Goal: Task Accomplishment & Management: Use online tool/utility

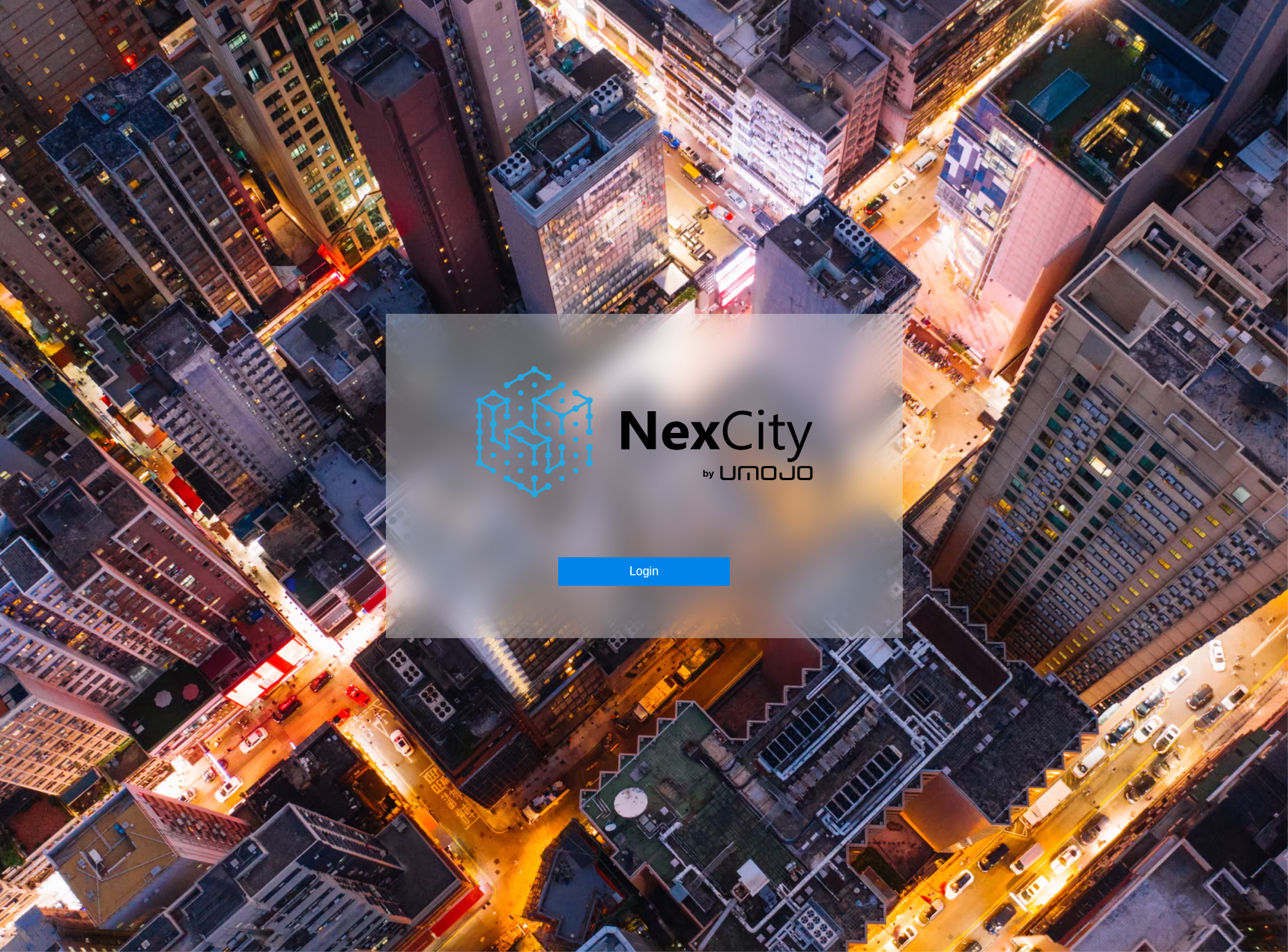
click at [655, 563] on button "Login" at bounding box center [644, 572] width 172 height 29
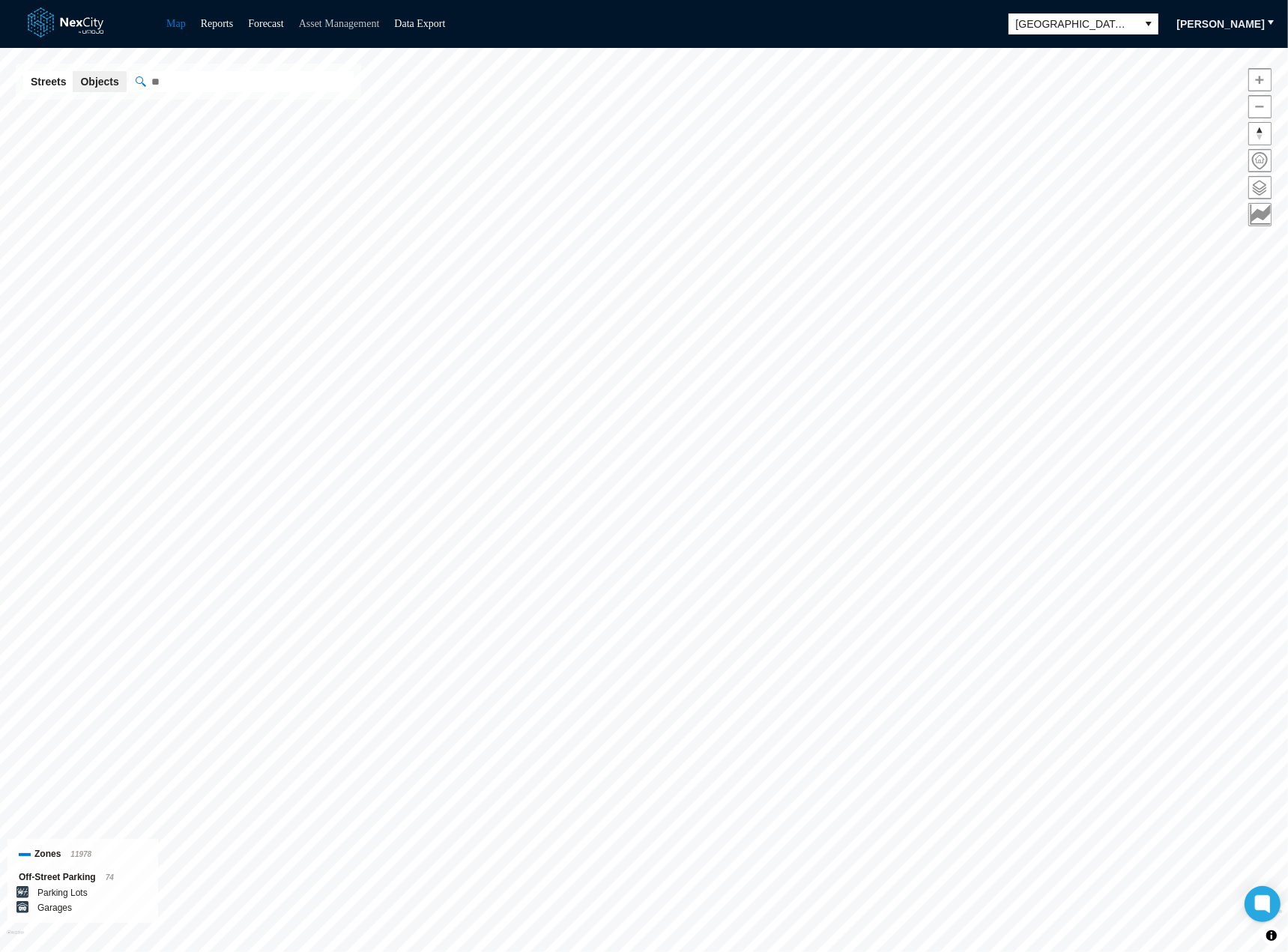
click at [339, 21] on link "Asset Management" at bounding box center [339, 23] width 81 height 11
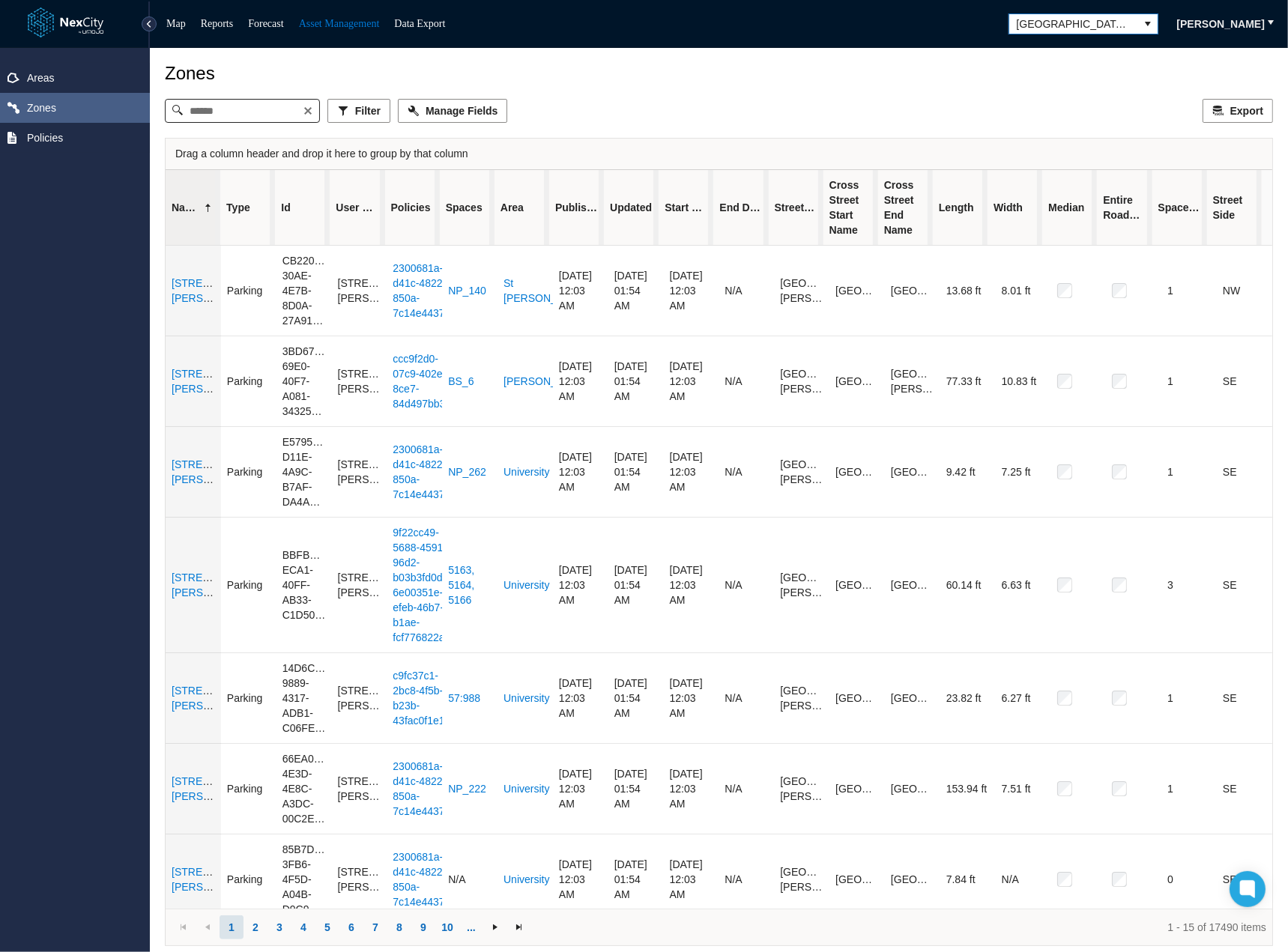
click at [1059, 23] on span "[GEOGRAPHIC_DATA][PERSON_NAME]" at bounding box center [1074, 24] width 114 height 15
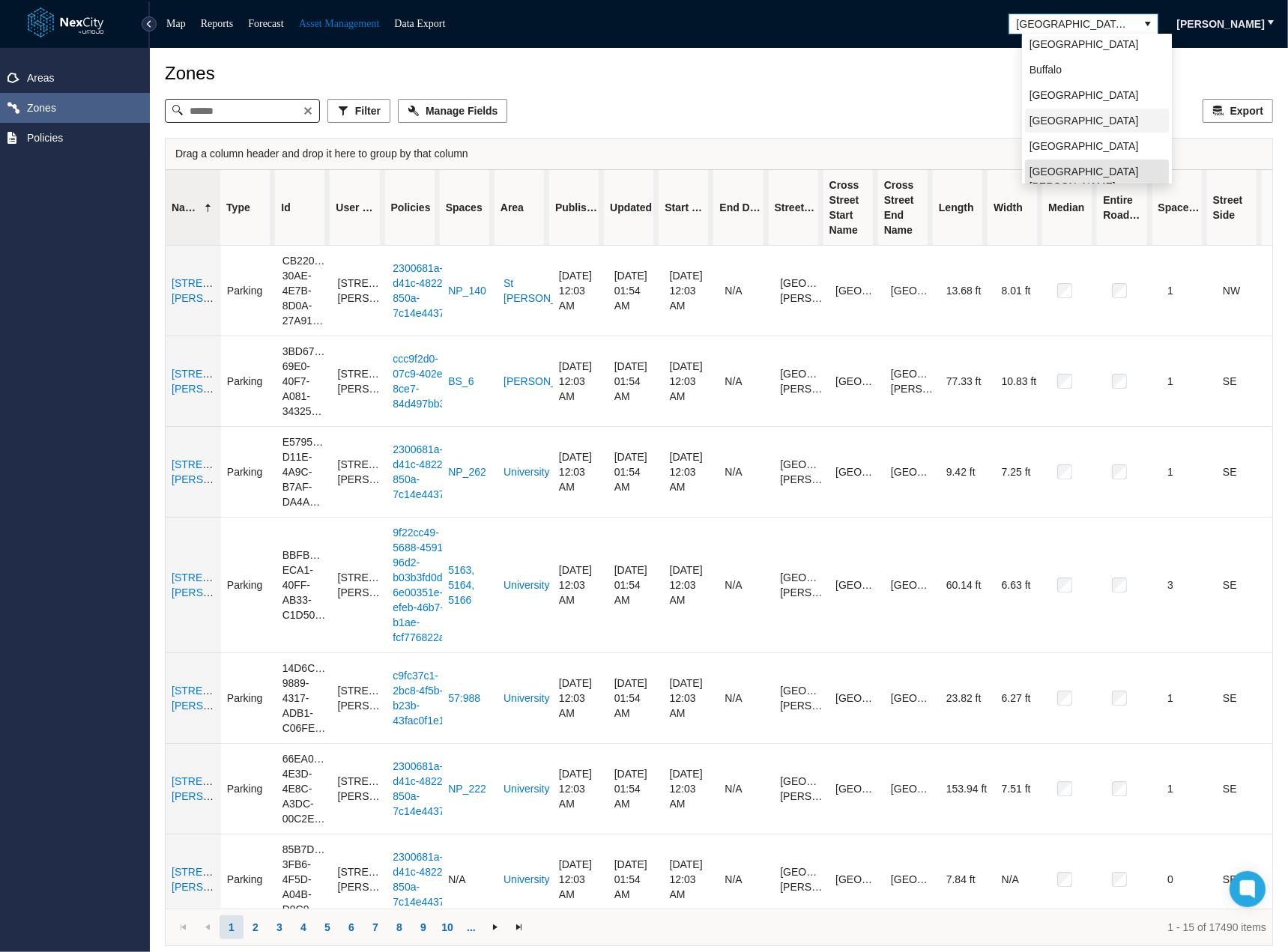
click at [1075, 110] on li "[GEOGRAPHIC_DATA]" at bounding box center [1096, 120] width 144 height 24
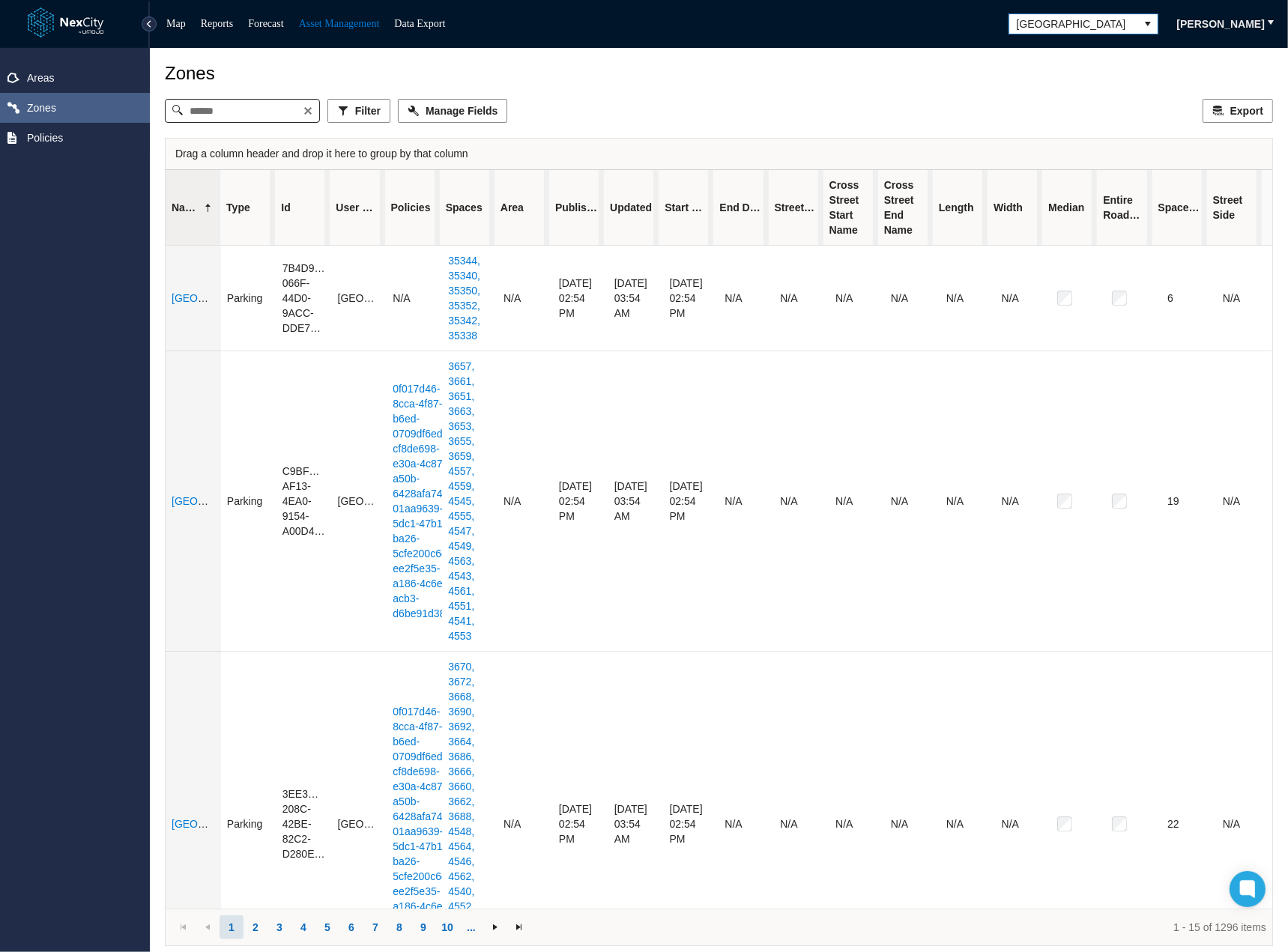
click at [225, 99] on div "Zones Filter Manage Fields Export Drag a column header and drop it here to grou…" at bounding box center [719, 492] width 1108 height 860
click at [218, 110] on input at bounding box center [241, 111] width 119 height 22
paste input "**********"
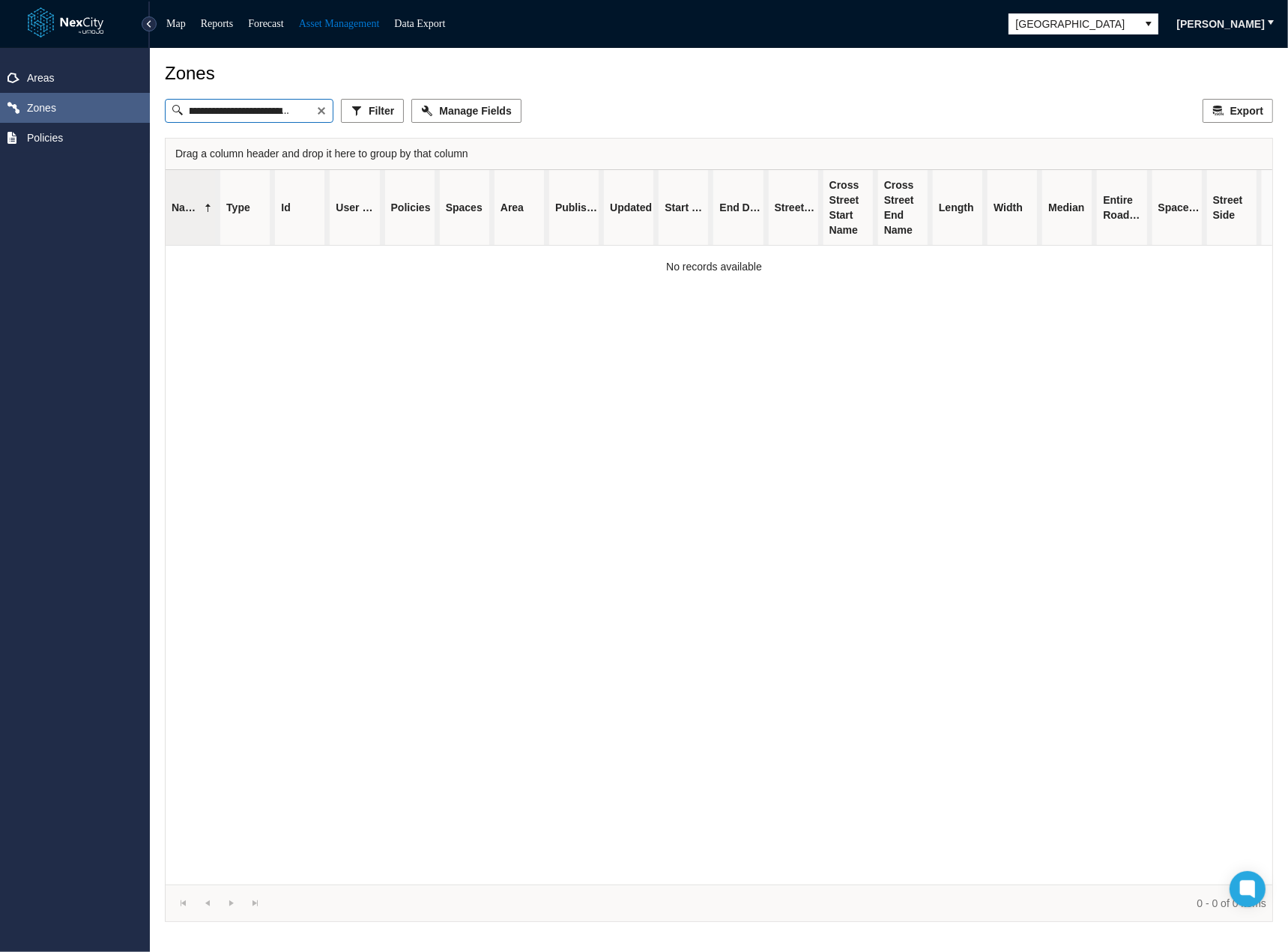
type input "**********"
click at [435, 307] on div "No records available" at bounding box center [719, 565] width 1107 height 639
click at [264, 110] on input "**********" at bounding box center [249, 111] width 133 height 22
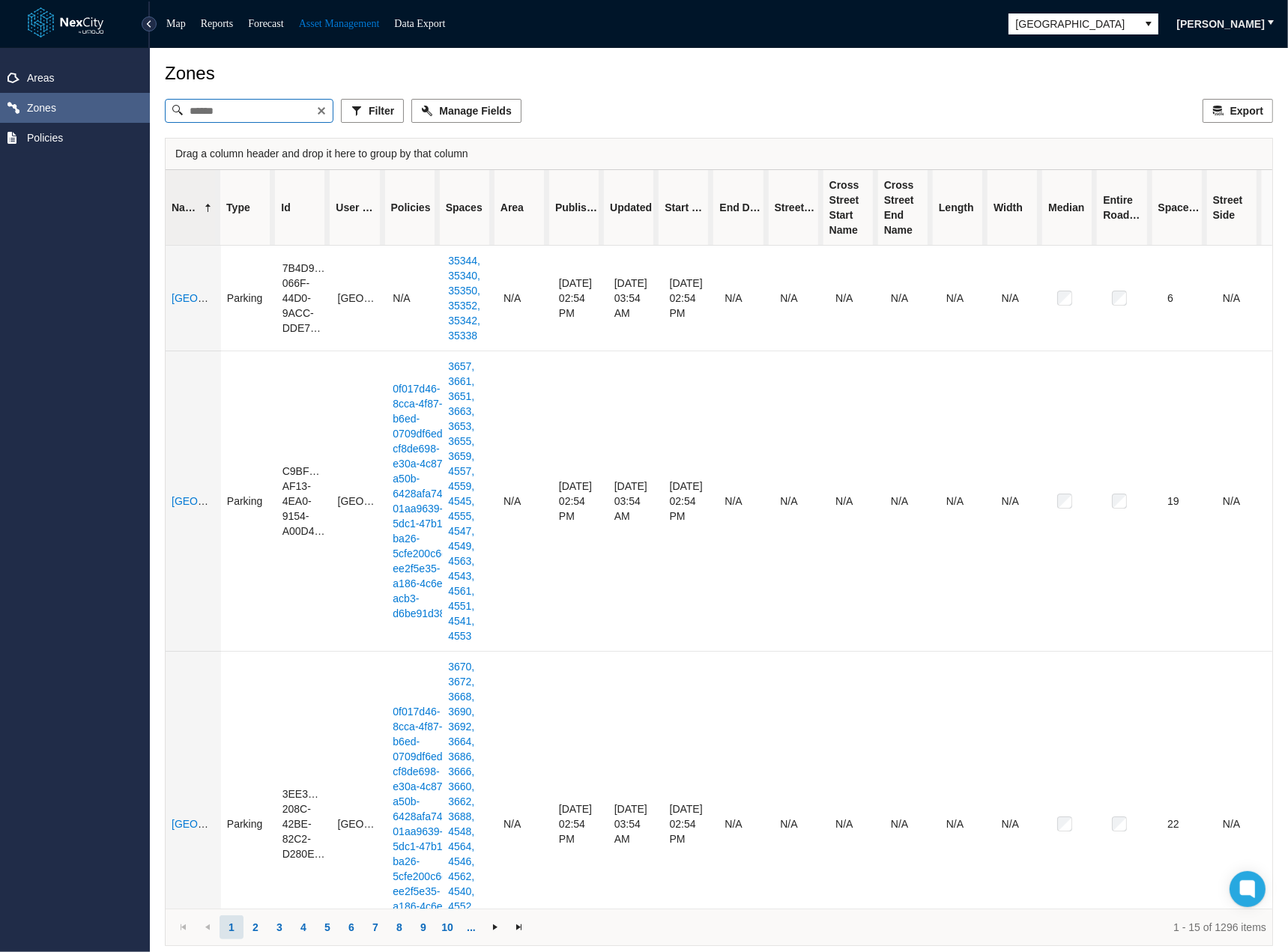
click at [79, 209] on div "Areas Zones Policies" at bounding box center [75, 500] width 150 height 905
click at [376, 115] on span "Filter" at bounding box center [382, 111] width 26 height 15
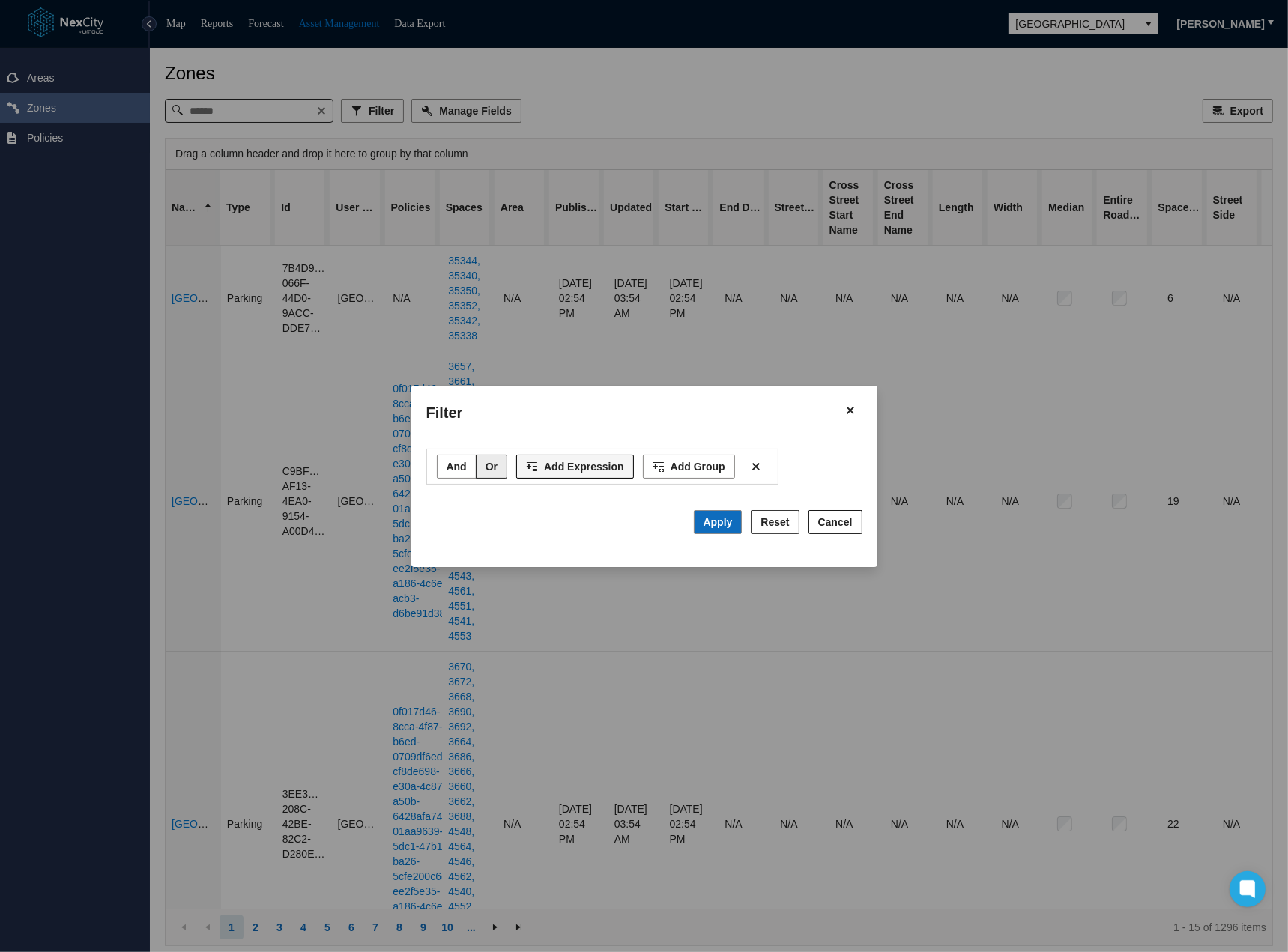
click at [576, 464] on span "Add Expression" at bounding box center [584, 467] width 80 height 15
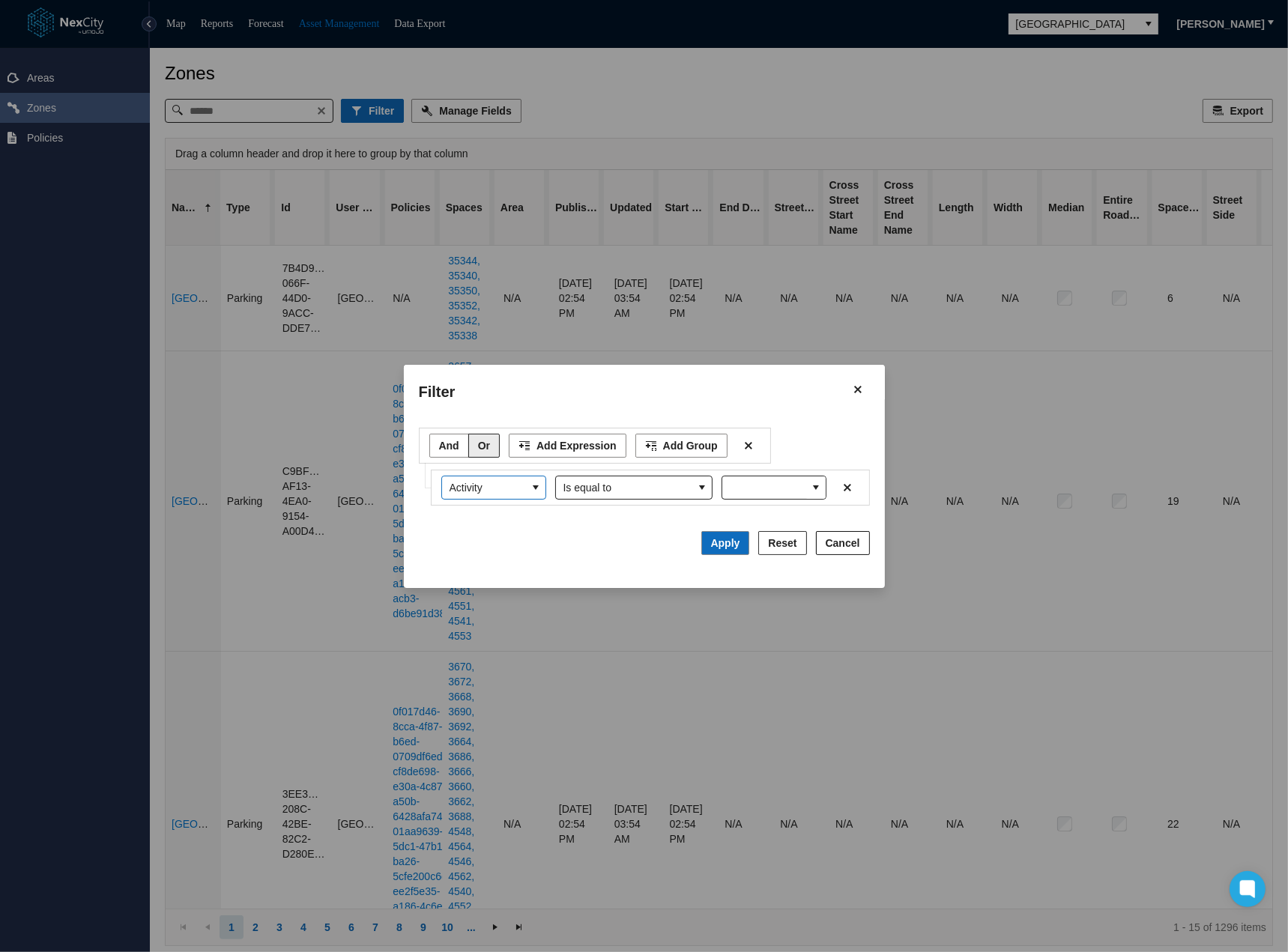
click at [483, 482] on span "Activity" at bounding box center [484, 488] width 69 height 15
click at [480, 517] on li "Id" at bounding box center [493, 509] width 99 height 24
click at [755, 484] on input "Enter text" at bounding box center [774, 488] width 103 height 22
paste input "**********"
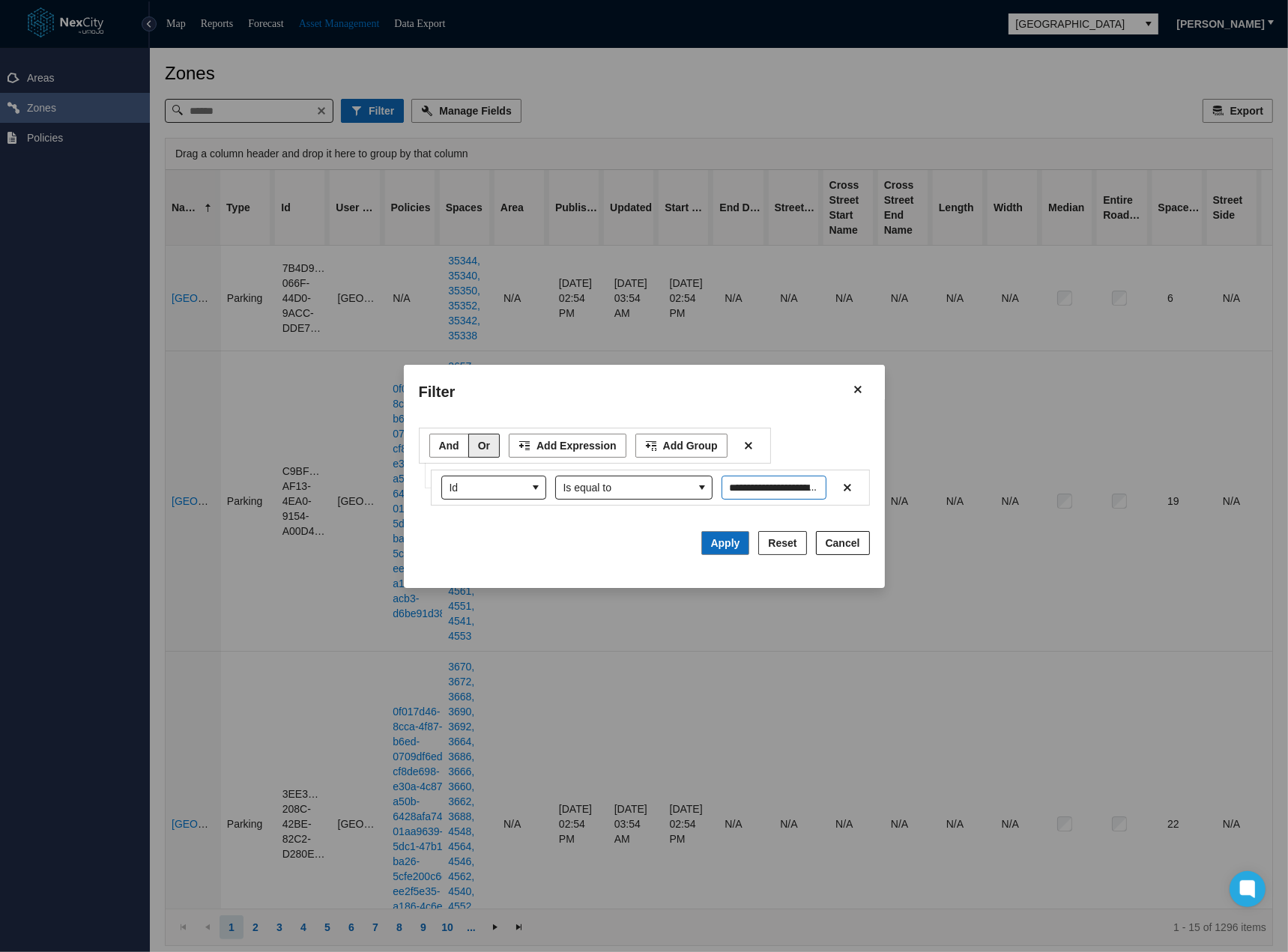
scroll to position [0, 119]
type input "**********"
click at [742, 532] on button "Apply" at bounding box center [725, 543] width 49 height 24
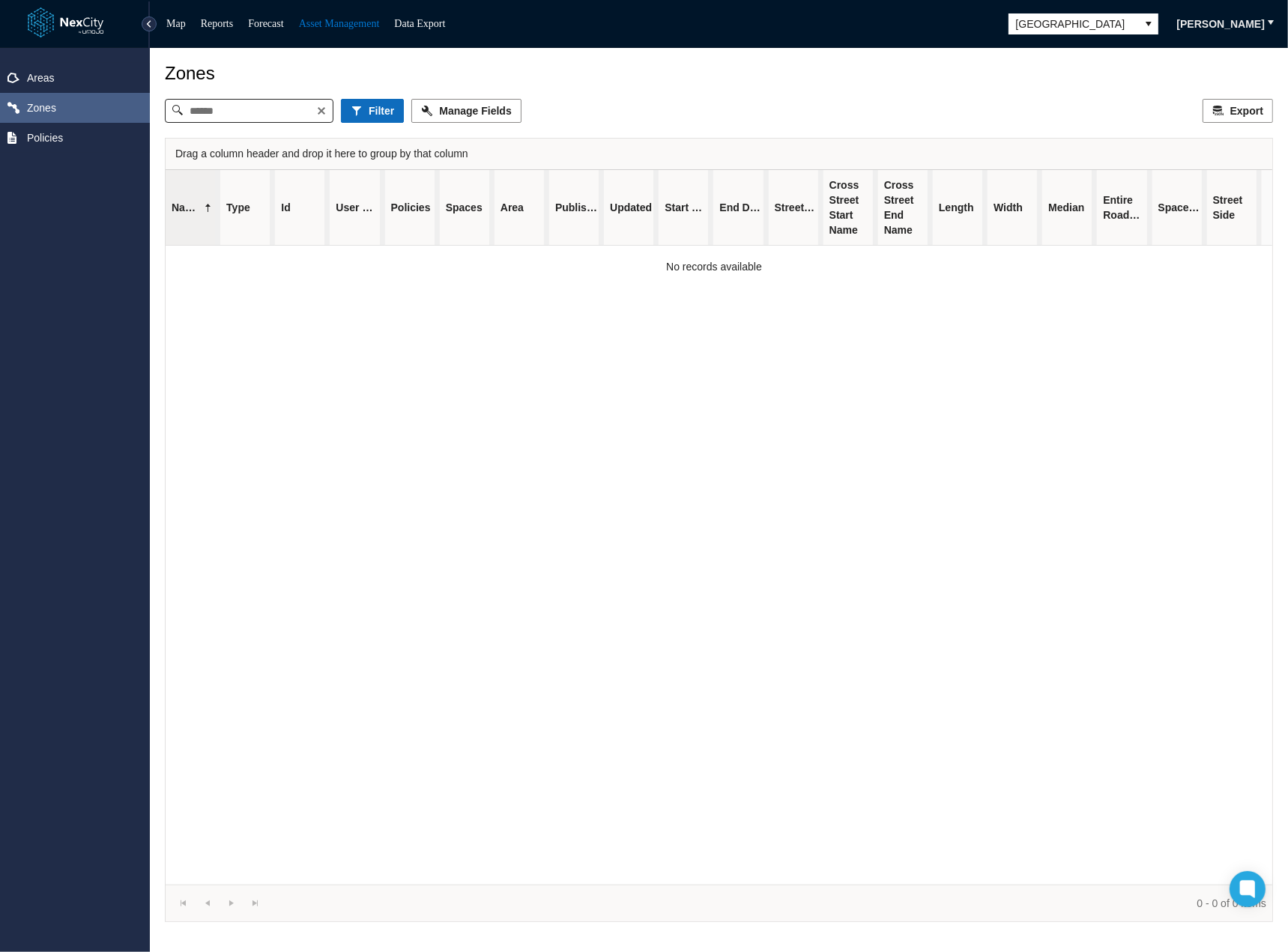
click at [367, 90] on div "Zones Filter Manage Fields Export Drag a column header and drop it here to grou…" at bounding box center [719, 492] width 1108 height 860
click at [372, 107] on span "Filter" at bounding box center [382, 111] width 26 height 15
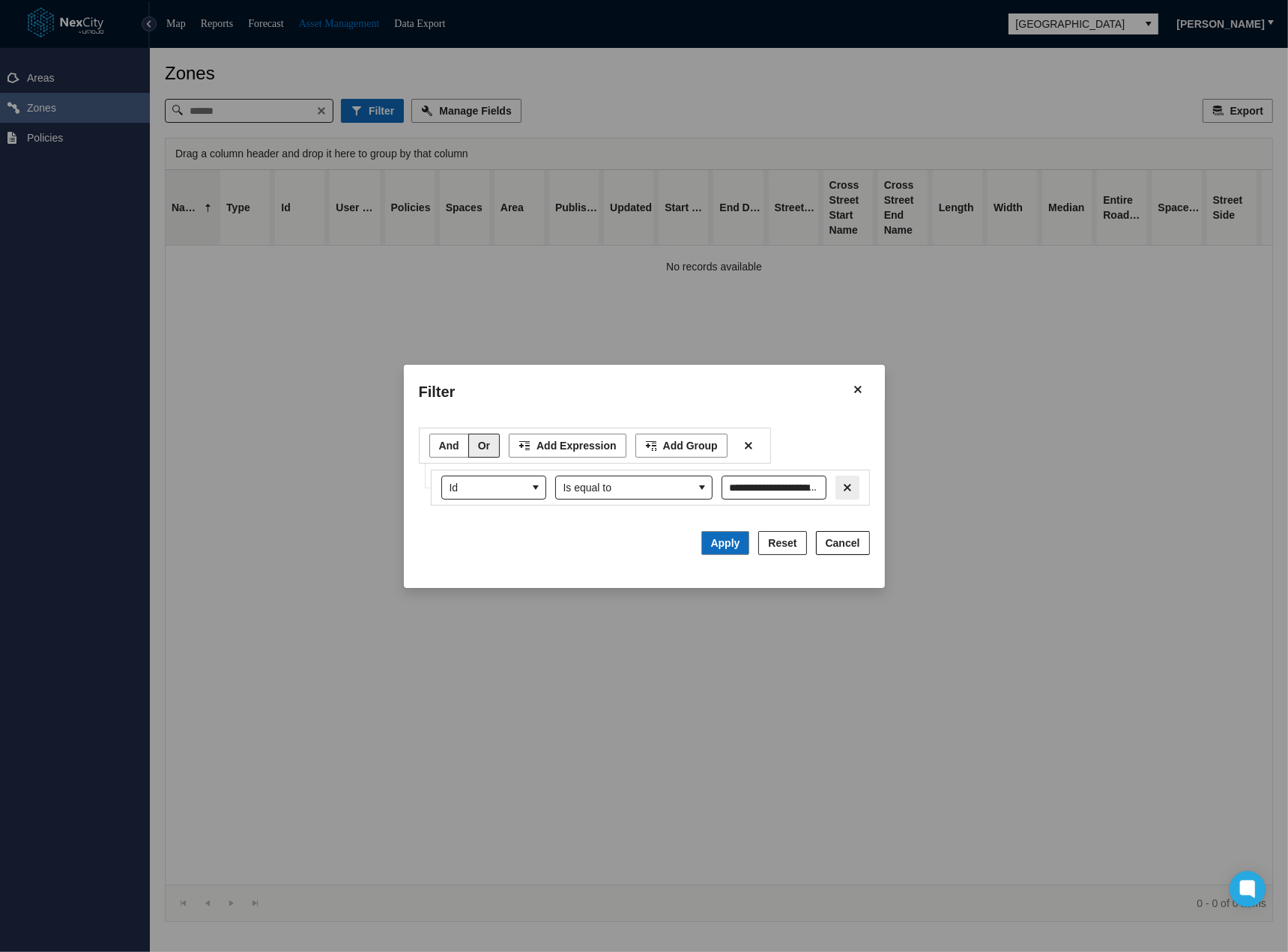
click at [853, 485] on icon "Filter expression row" at bounding box center [847, 488] width 15 height 12
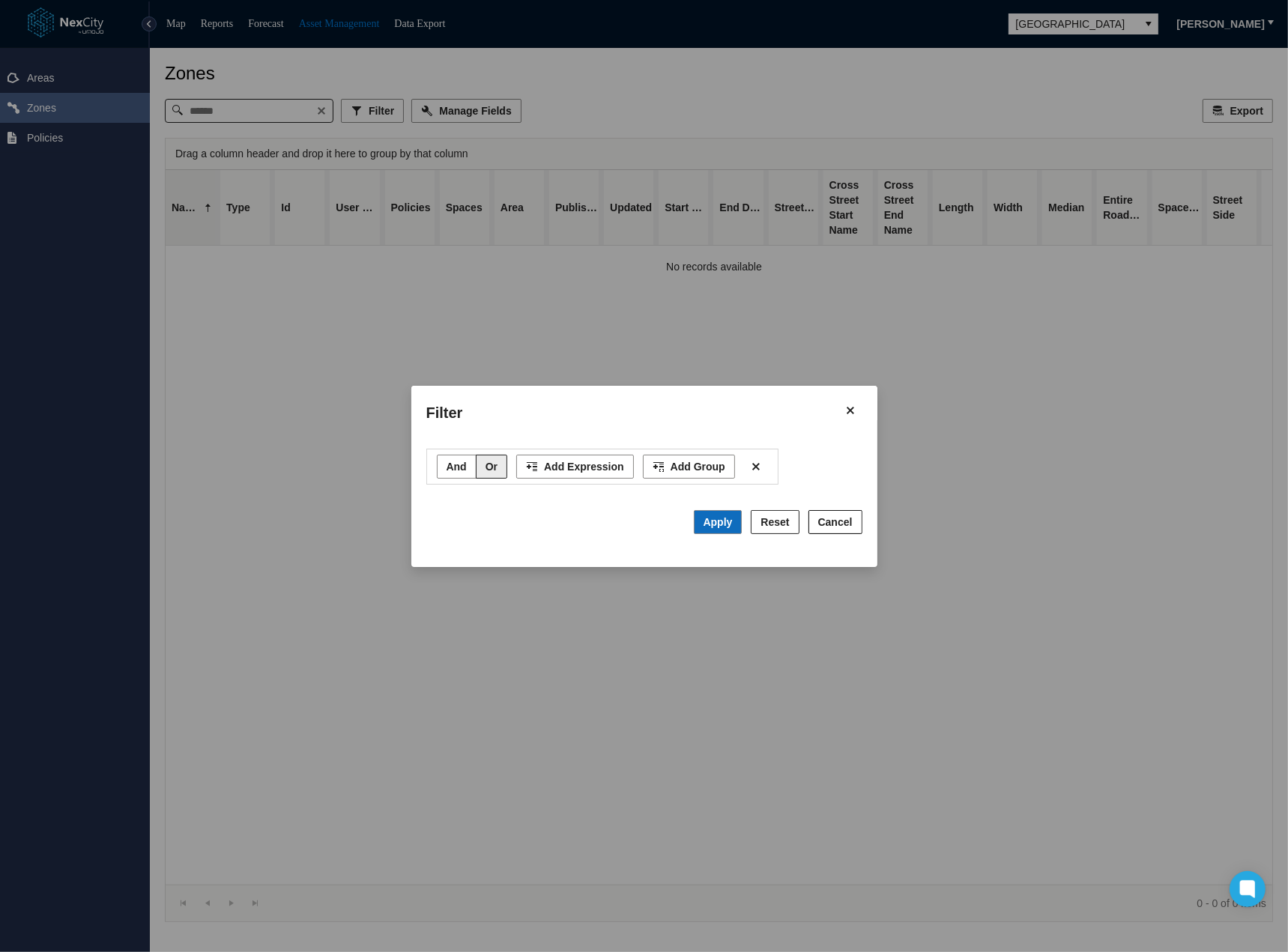
click at [832, 525] on span "Cancel" at bounding box center [835, 522] width 34 height 15
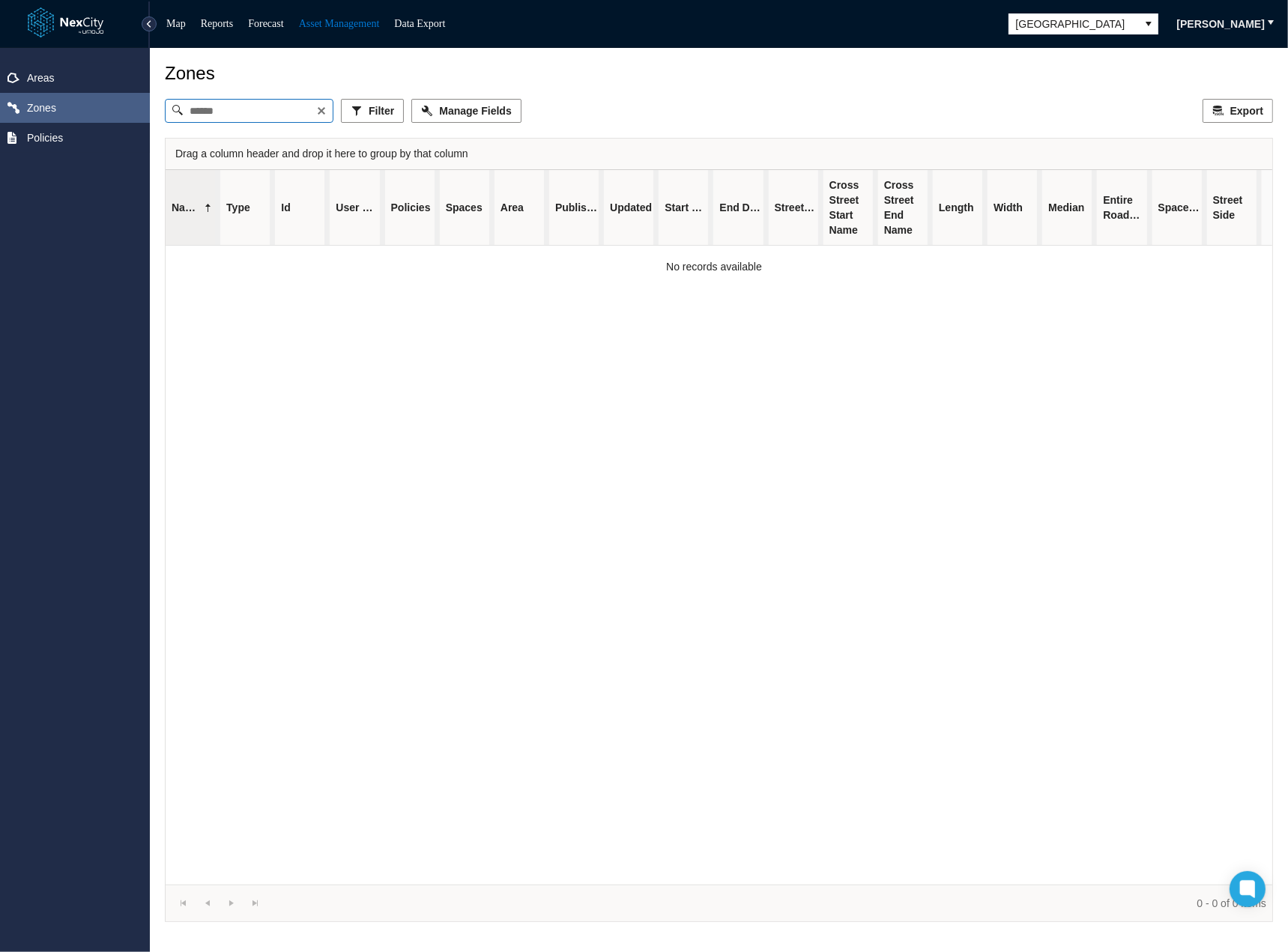
click at [257, 113] on input at bounding box center [249, 111] width 133 height 22
click at [380, 113] on span "Filter" at bounding box center [368, 111] width 26 height 15
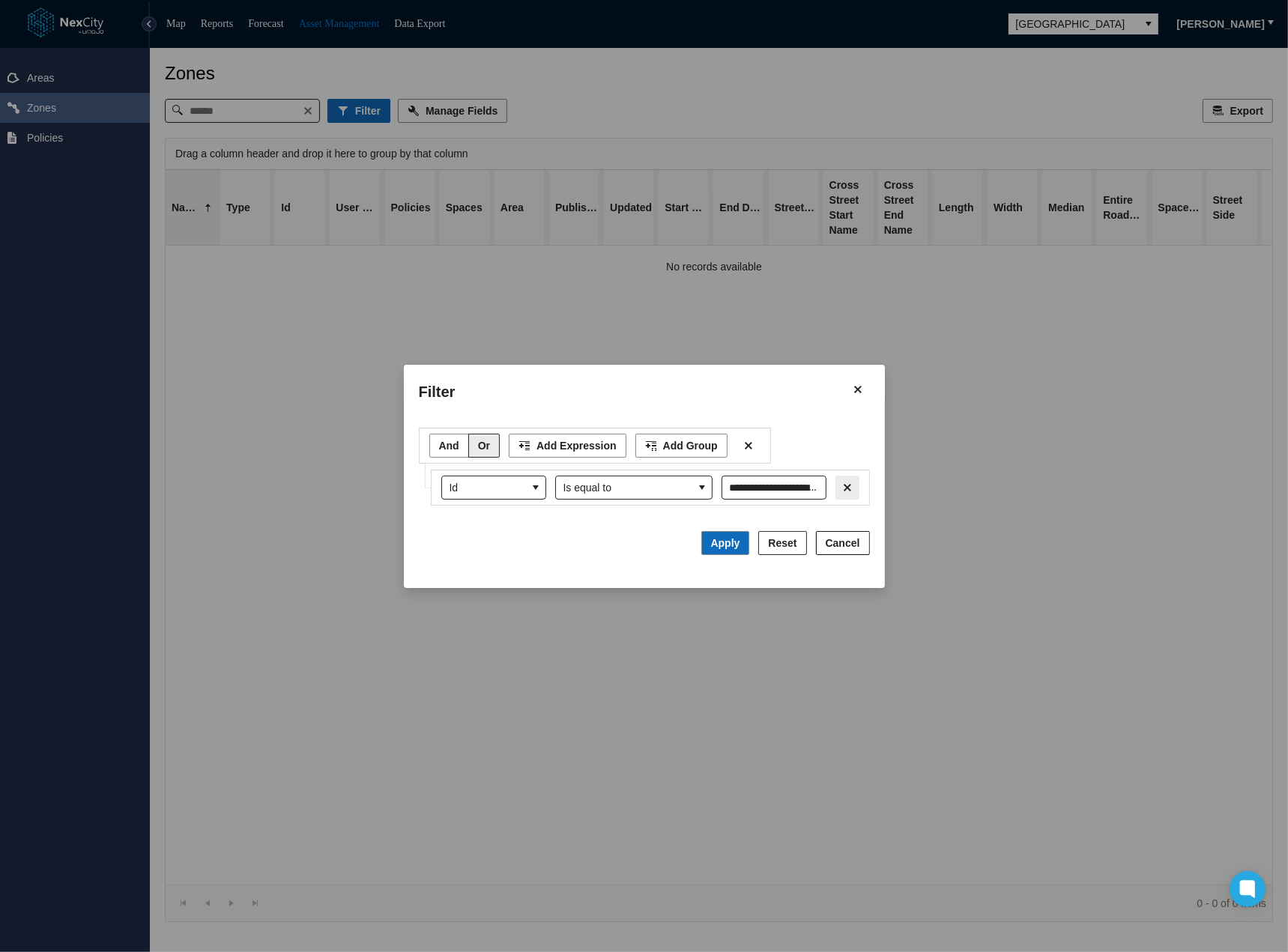
click at [849, 486] on icon "Filter expression row" at bounding box center [847, 488] width 7 height 7
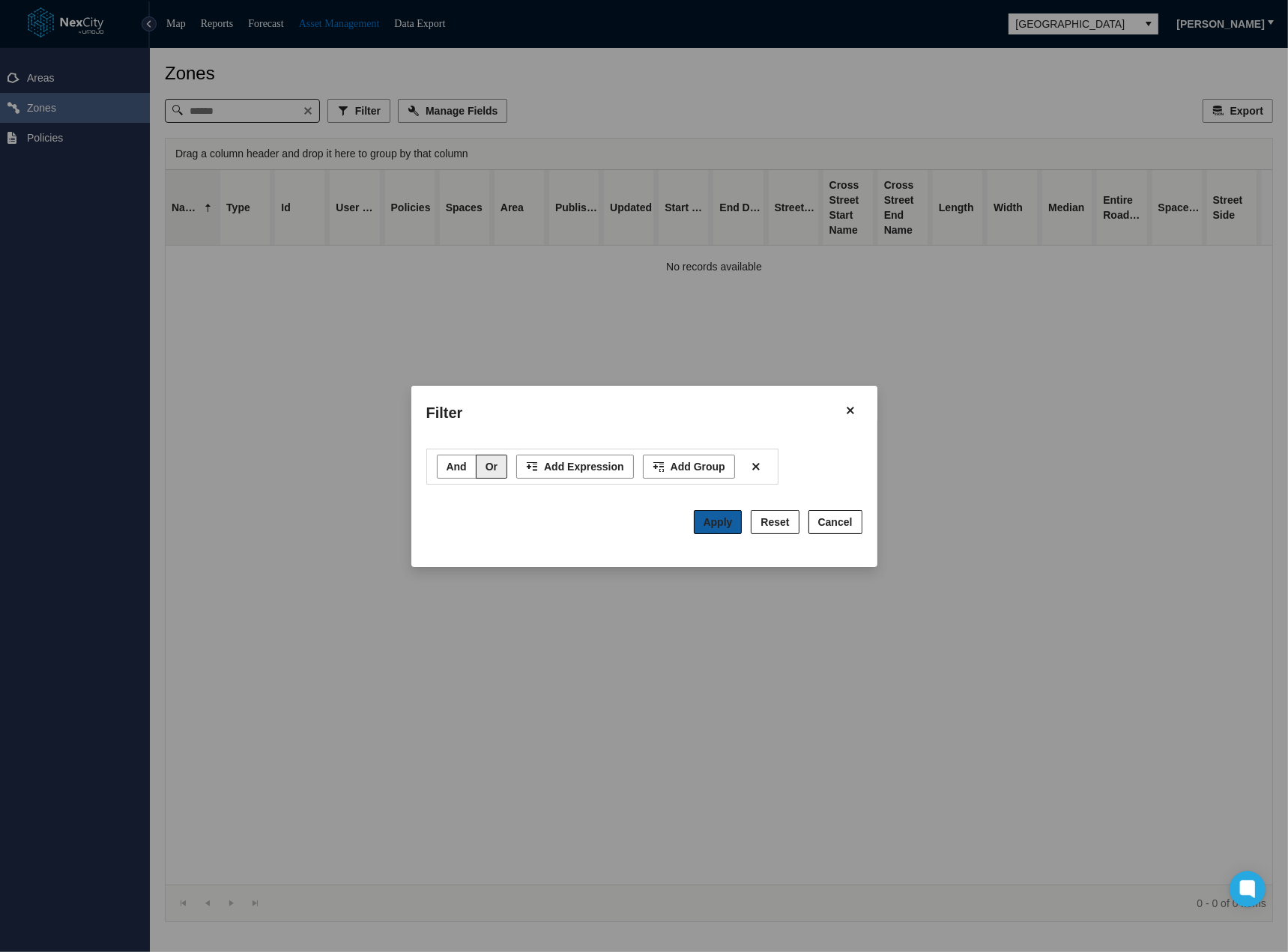
click at [723, 518] on span "Apply" at bounding box center [718, 522] width 29 height 12
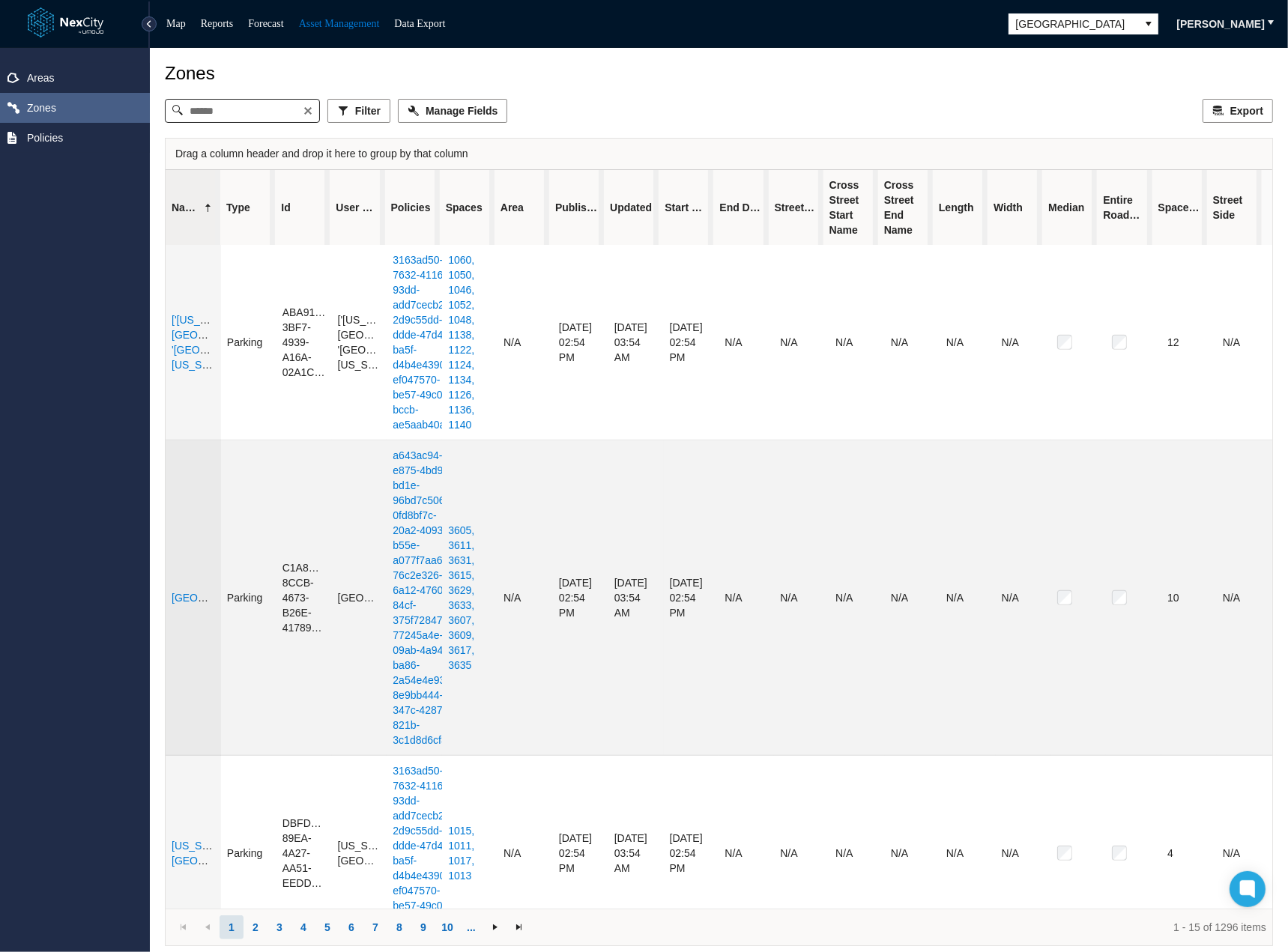
scroll to position [899, 0]
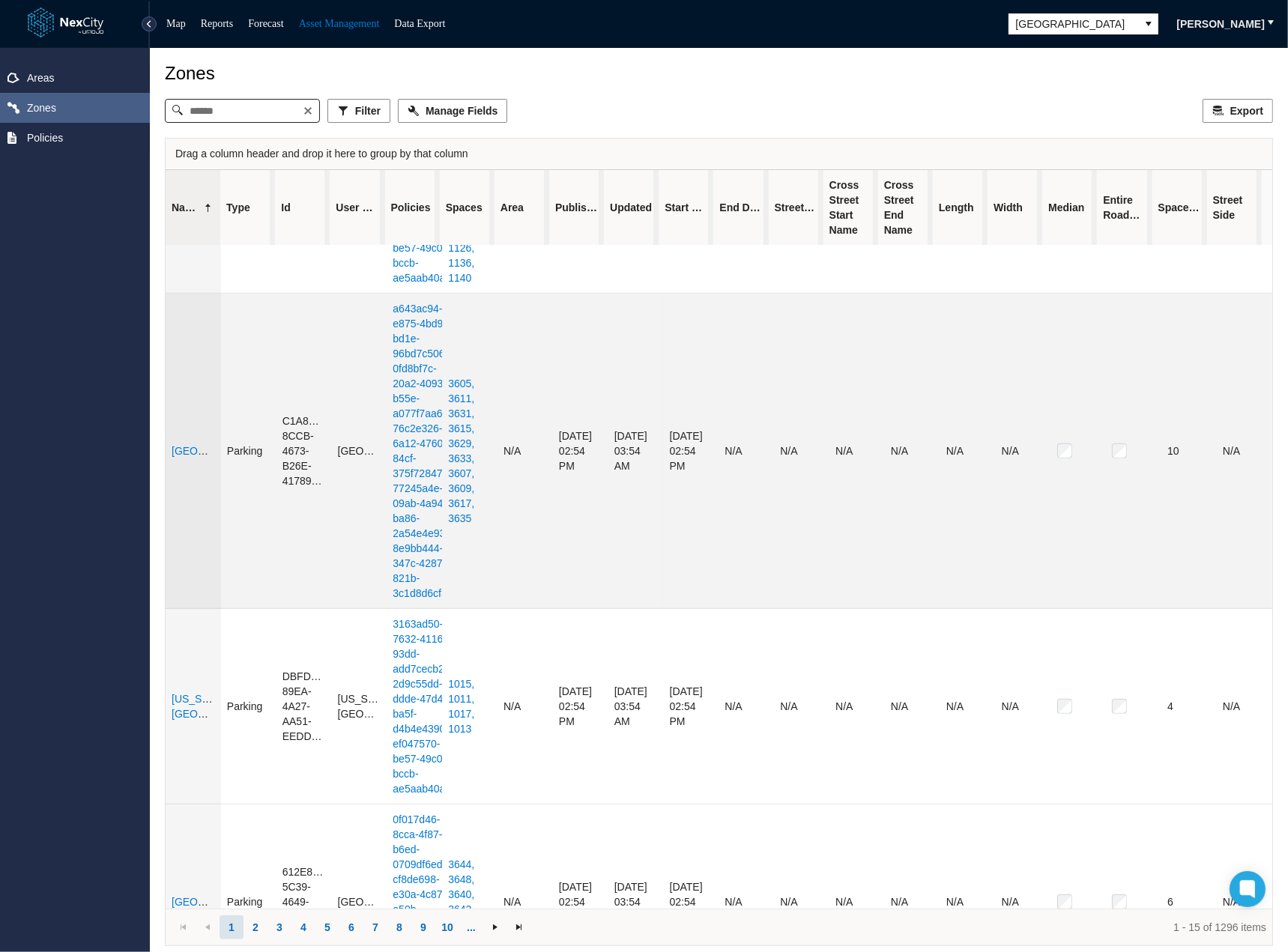
click at [184, 455] on link "[GEOGRAPHIC_DATA]" at bounding box center [226, 451] width 109 height 12
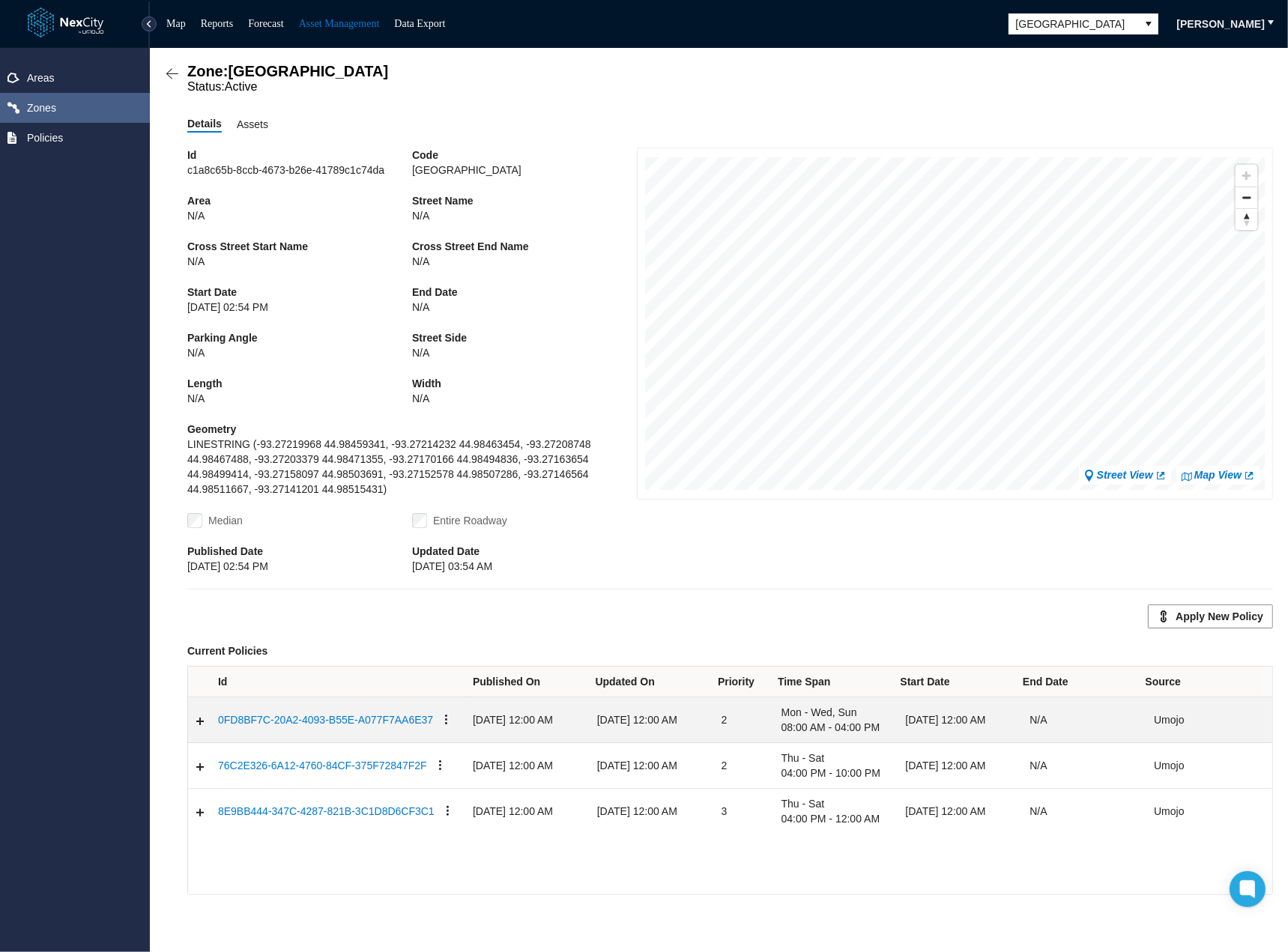
click at [440, 722] on icon "Table" at bounding box center [446, 719] width 12 height 12
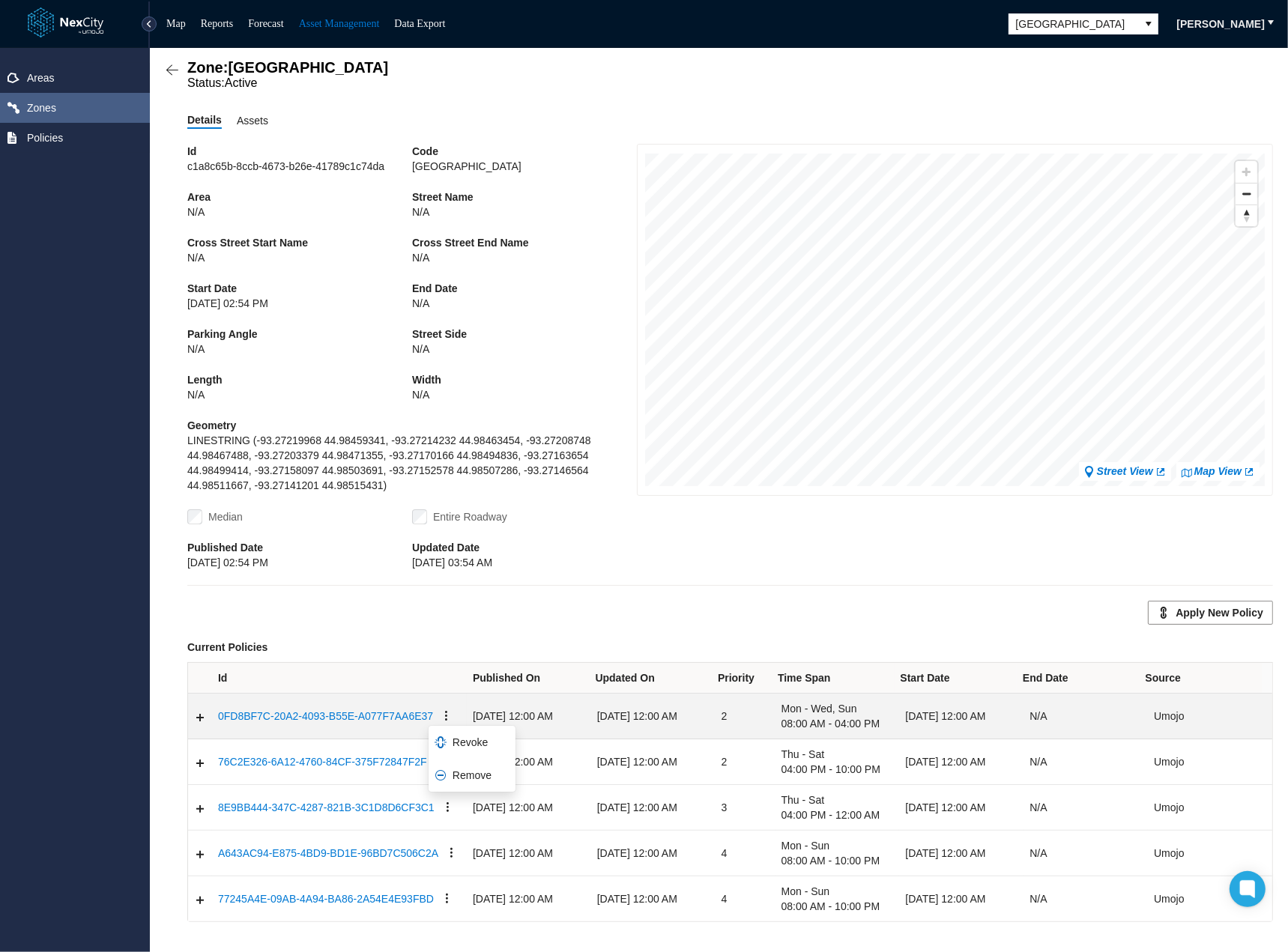
scroll to position [6, 0]
click at [431, 647] on div "Current Policies" at bounding box center [731, 647] width 1086 height 15
click at [445, 713] on icon "Table" at bounding box center [446, 716] width 2 height 10
drag, startPoint x: 387, startPoint y: 605, endPoint x: 307, endPoint y: 658, distance: 96.0
click at [387, 605] on div "Apply New Policy" at bounding box center [731, 613] width 1086 height 24
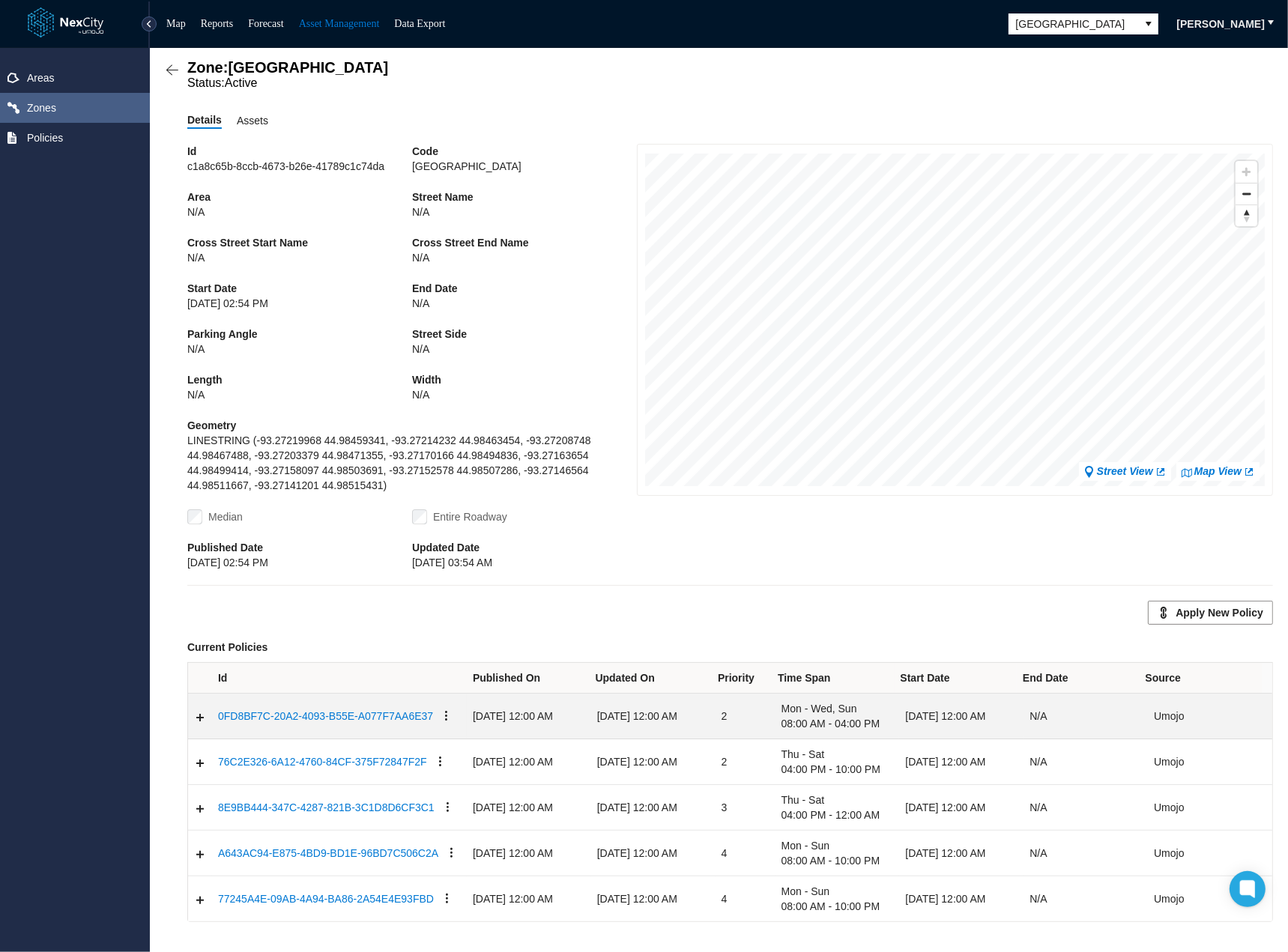
click at [200, 719] on icon "Expand detail row" at bounding box center [200, 717] width 7 height 7
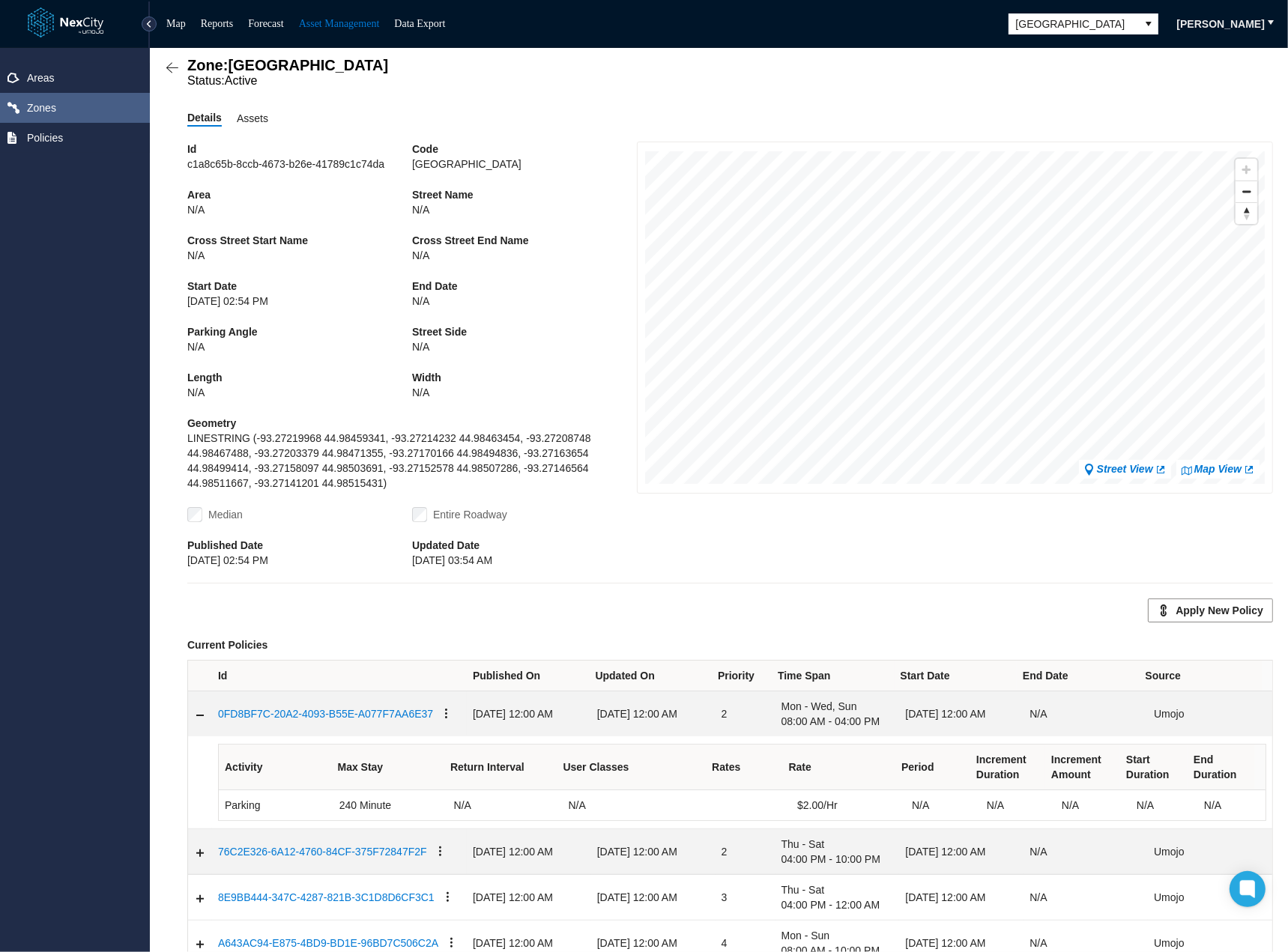
click at [198, 857] on icon "Expand detail row" at bounding box center [200, 853] width 7 height 7
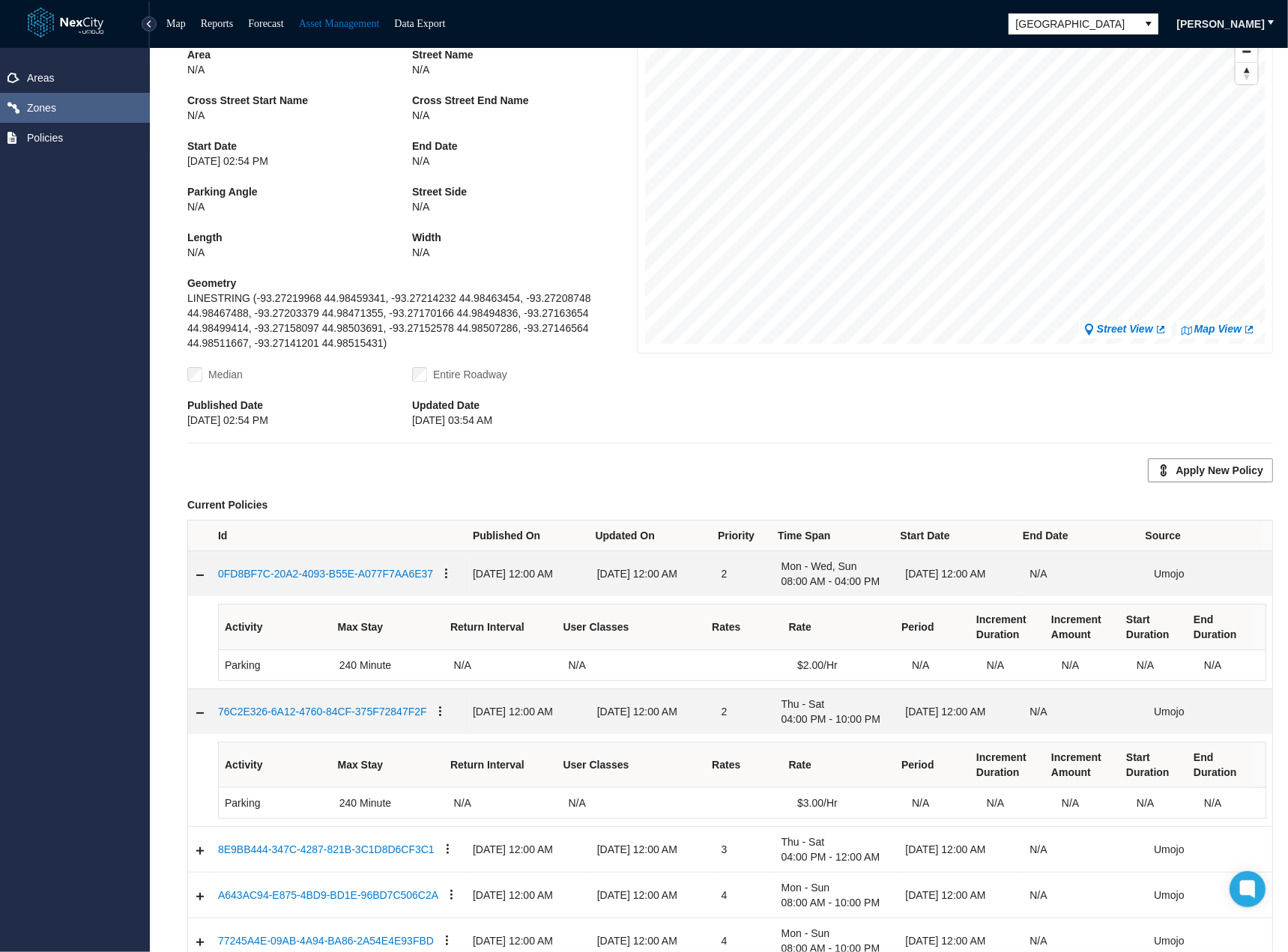
scroll to position [189, 0]
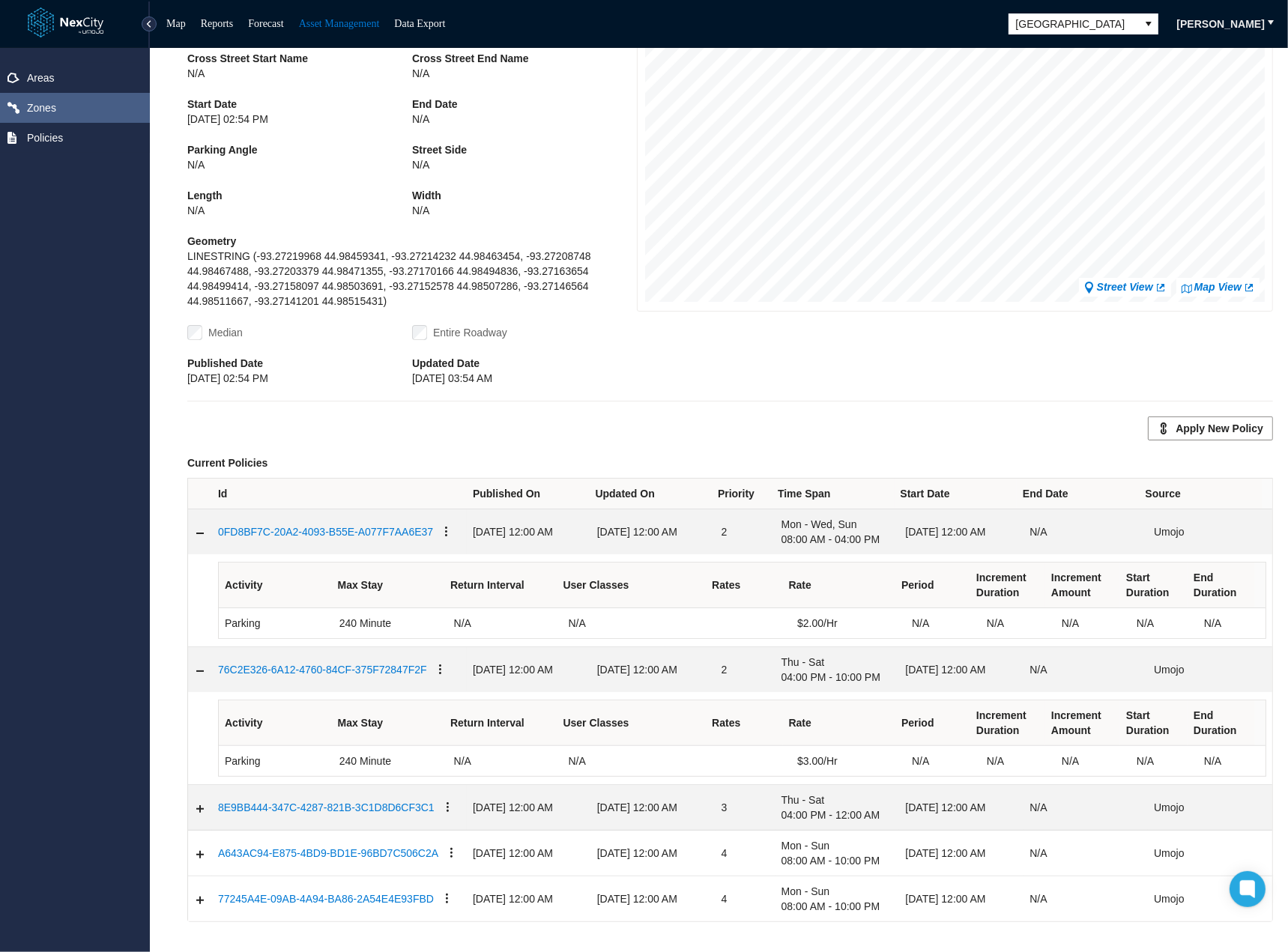
click at [198, 810] on icon "Expand detail row" at bounding box center [200, 808] width 7 height 7
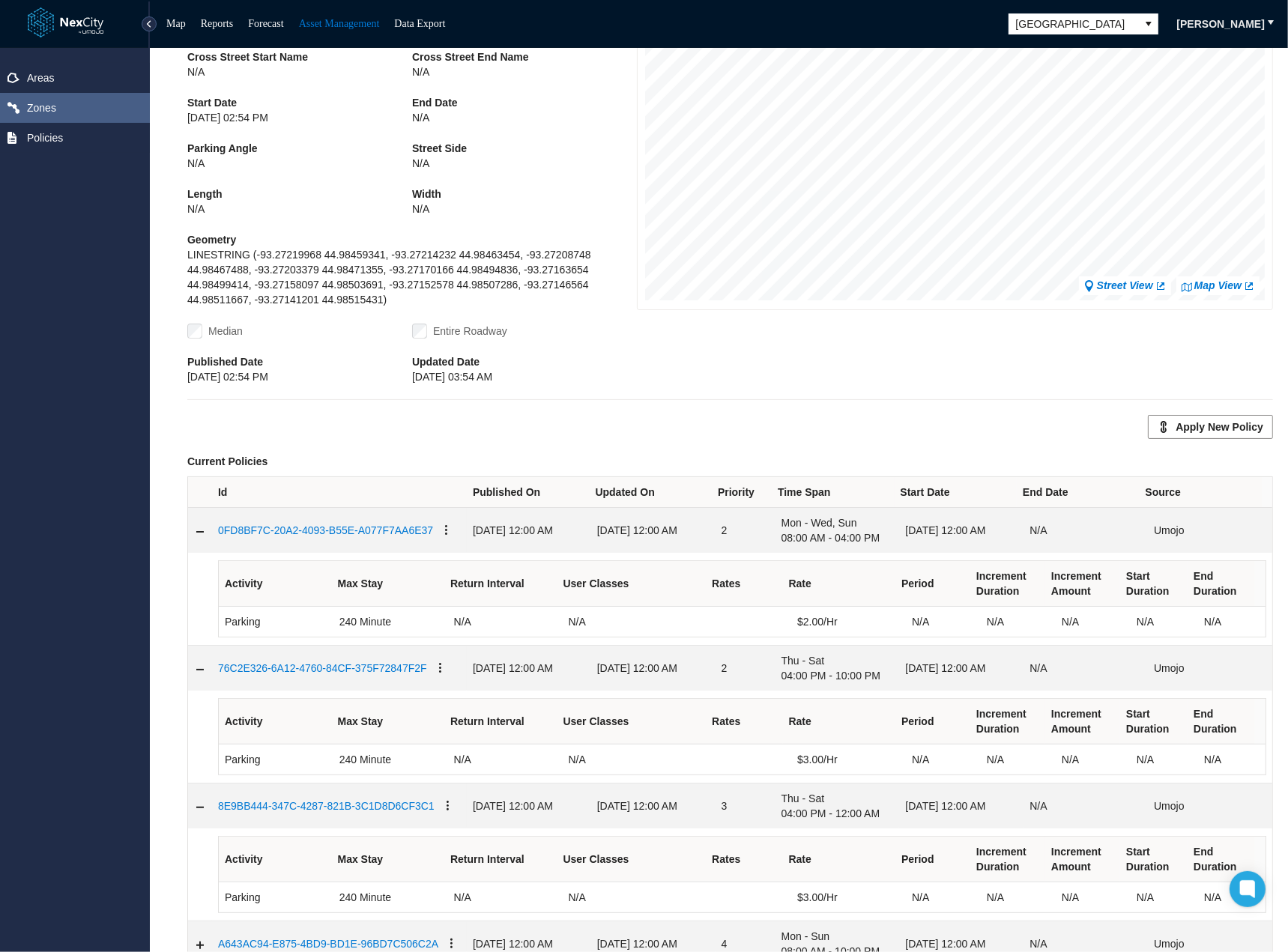
scroll to position [282, 0]
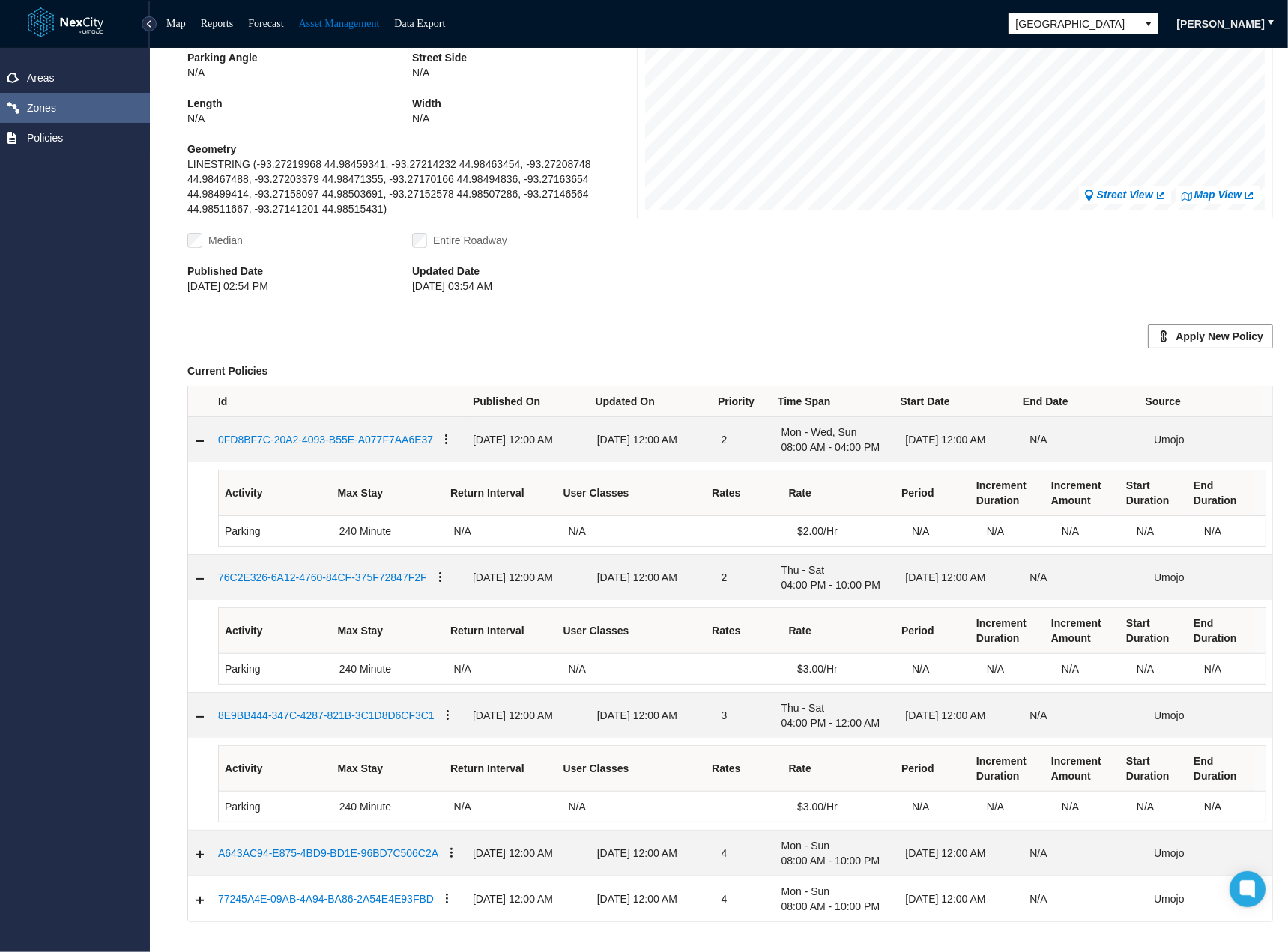
click at [198, 857] on icon "Expand detail row" at bounding box center [200, 855] width 12 height 12
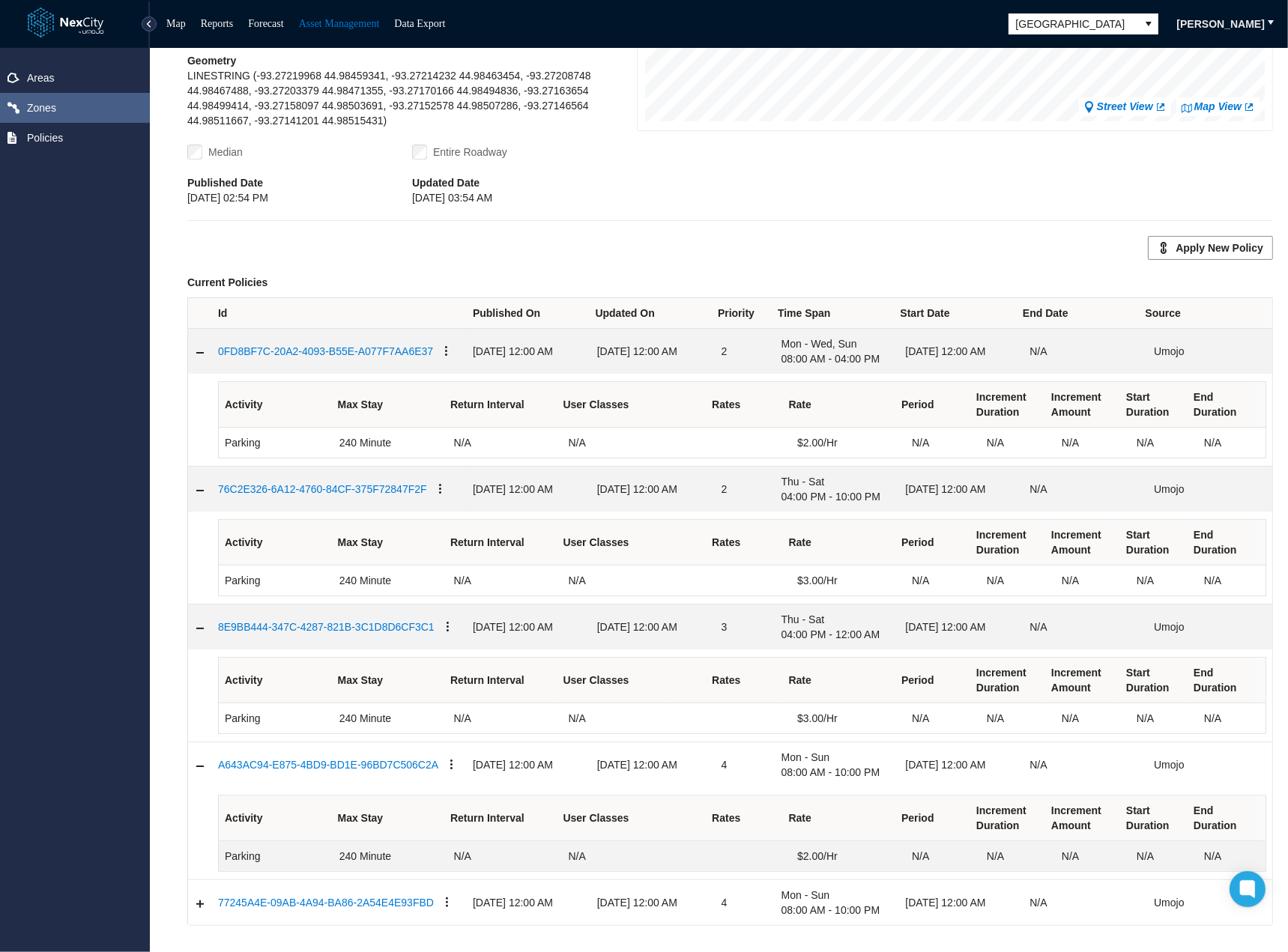
scroll to position [372, 0]
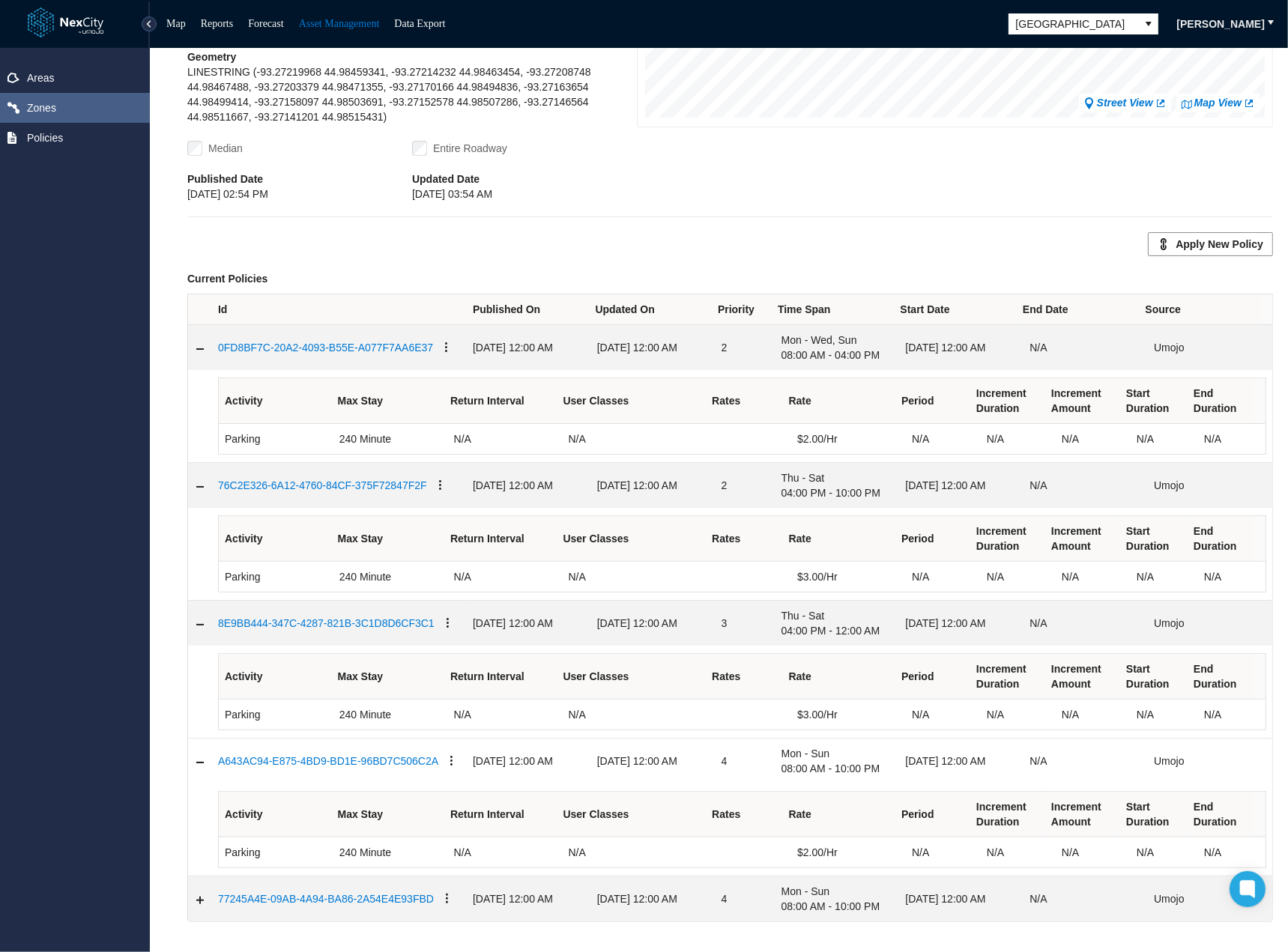
click at [200, 897] on icon "Expand detail row" at bounding box center [200, 901] width 12 height 12
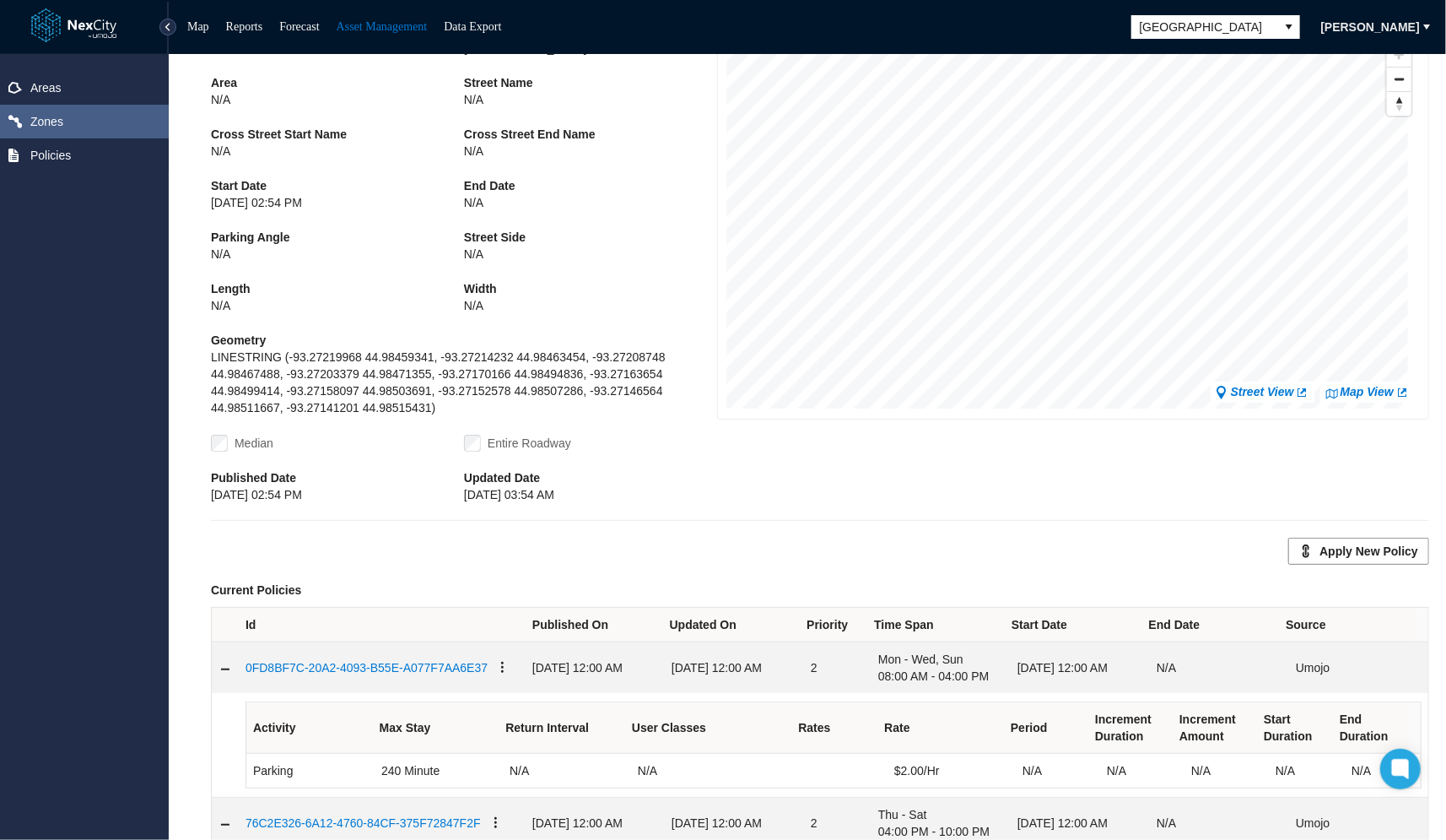
scroll to position [81, 0]
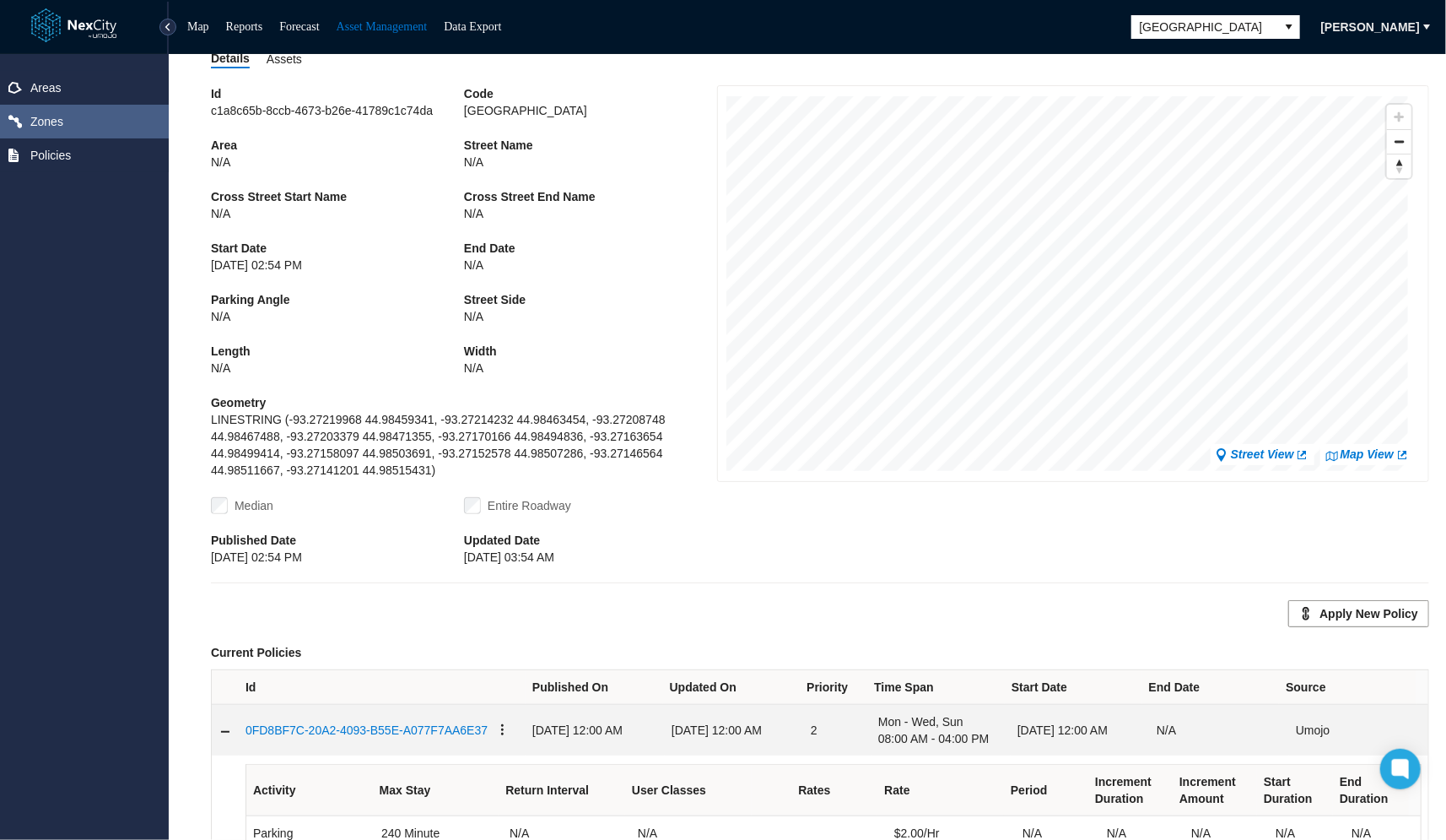
click at [496, 730] on icon "Table" at bounding box center [502, 730] width 14 height 14
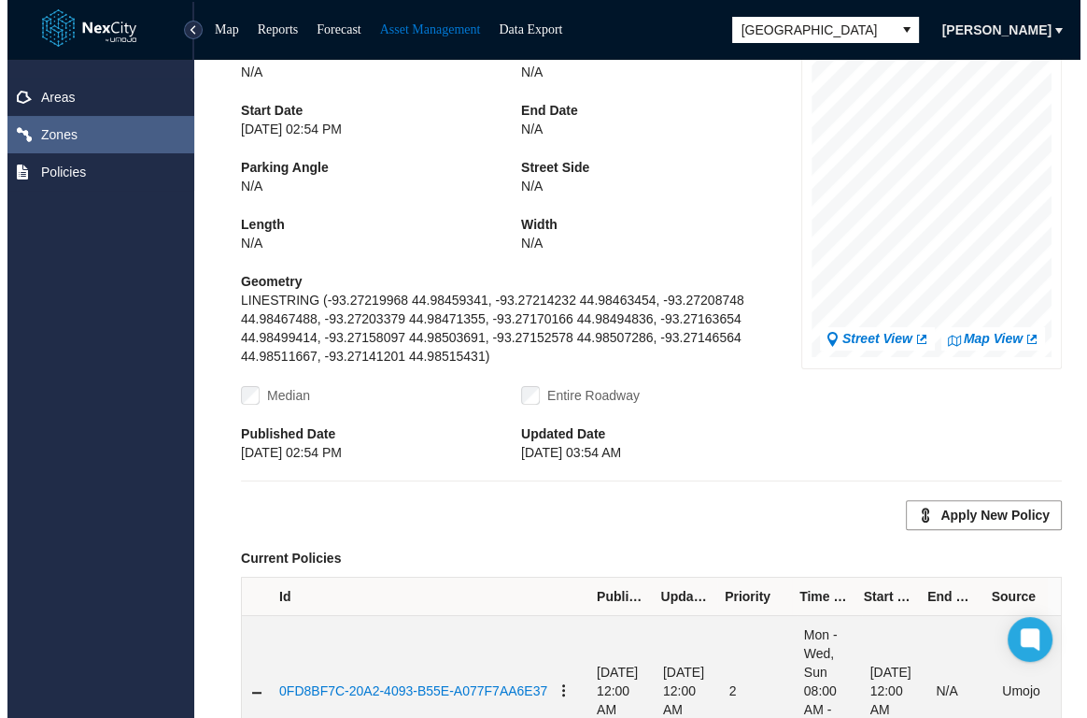
scroll to position [0, 0]
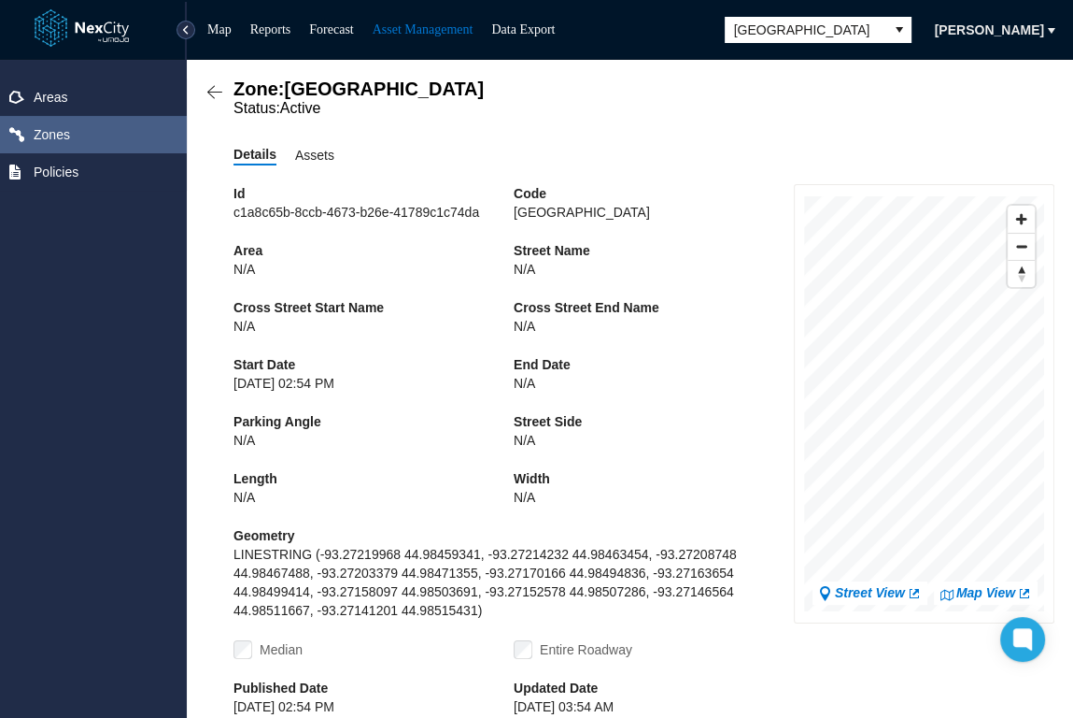
click at [512, 108] on div "Status: Active" at bounding box center [644, 108] width 821 height 17
